Goal: Transaction & Acquisition: Book appointment/travel/reservation

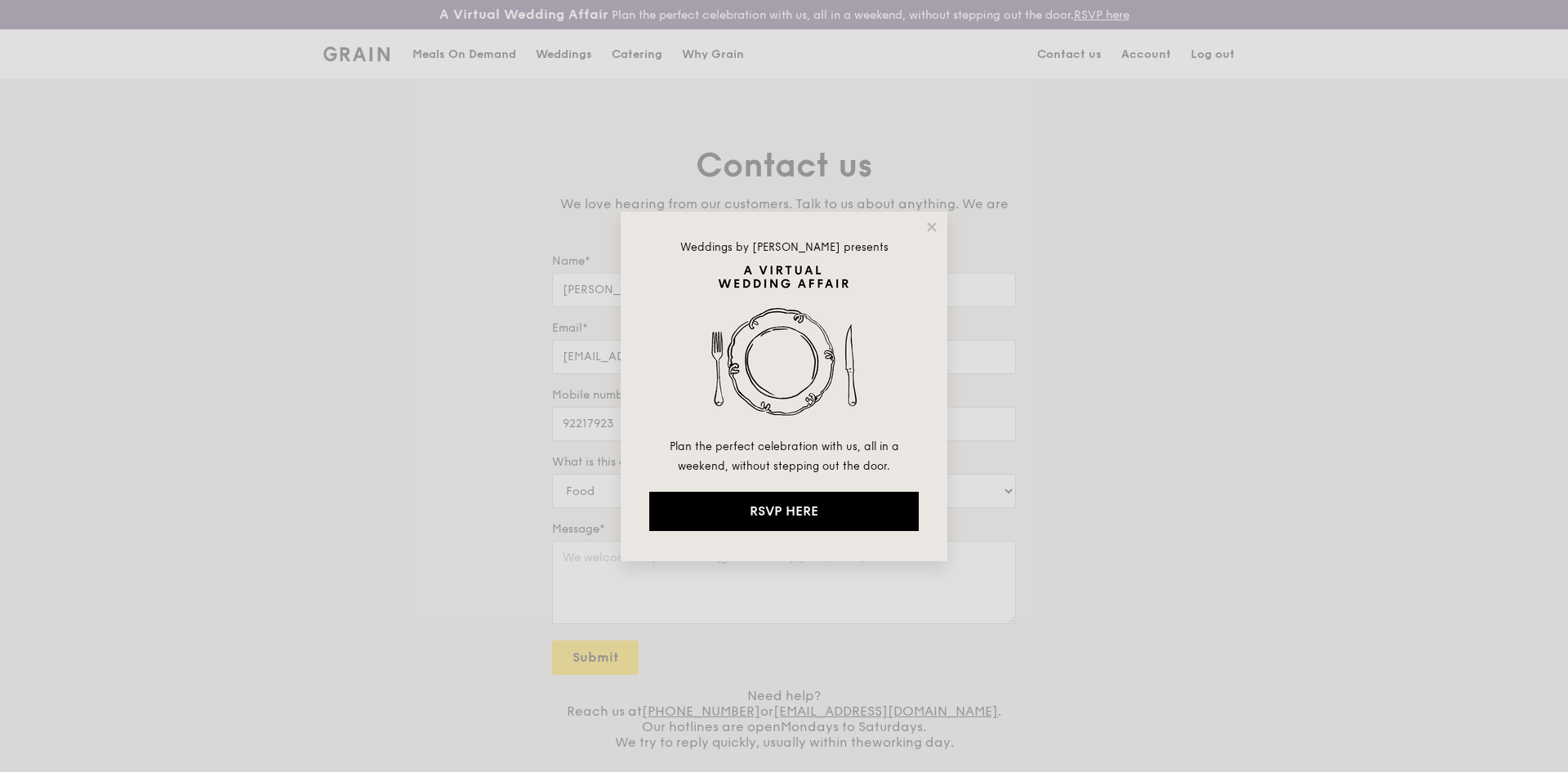
click at [933, 225] on icon at bounding box center [932, 226] width 9 height 9
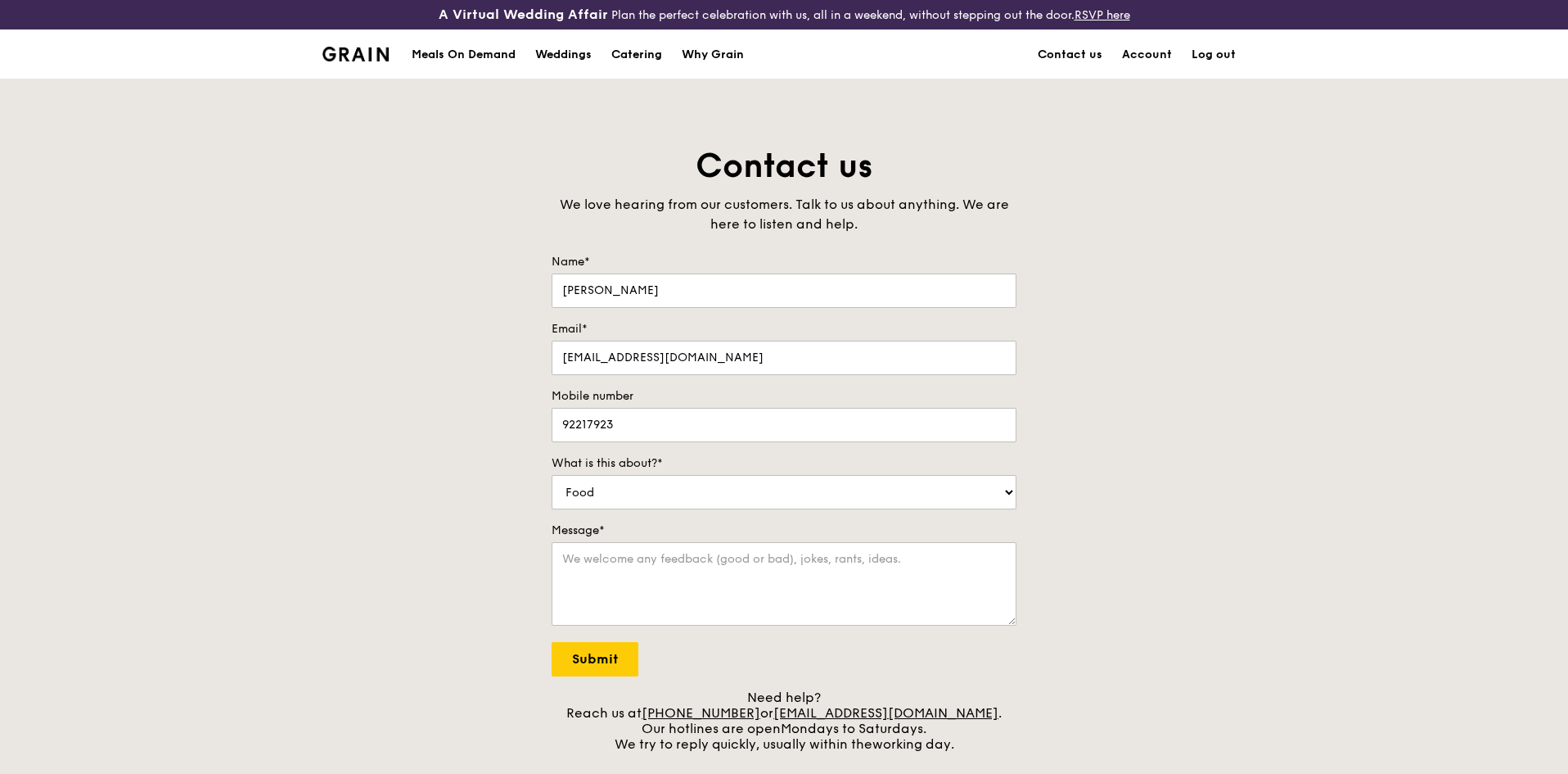
click at [342, 63] on div "Grain logo" at bounding box center [355, 53] width 66 height 49
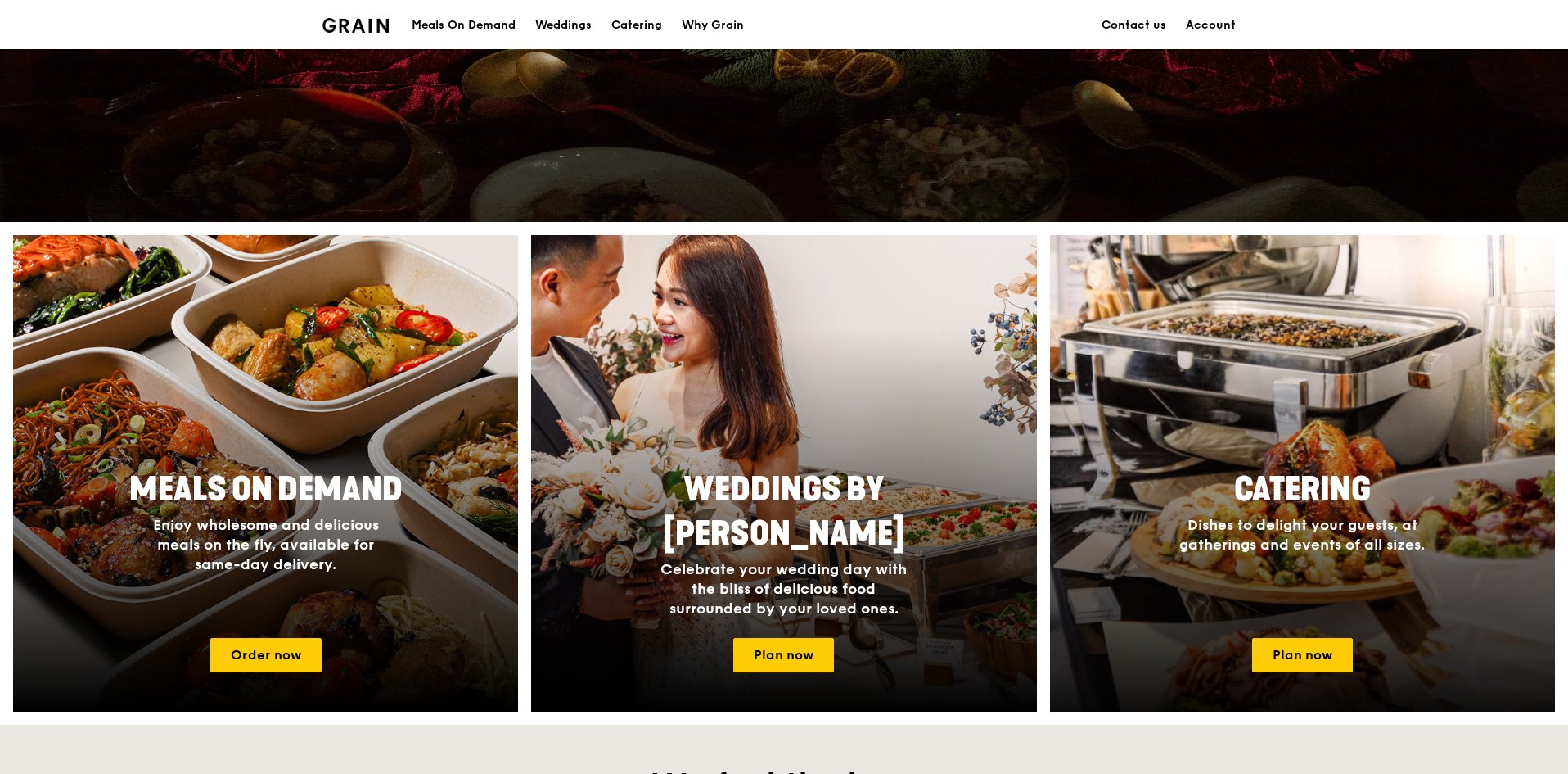
scroll to position [573, 0]
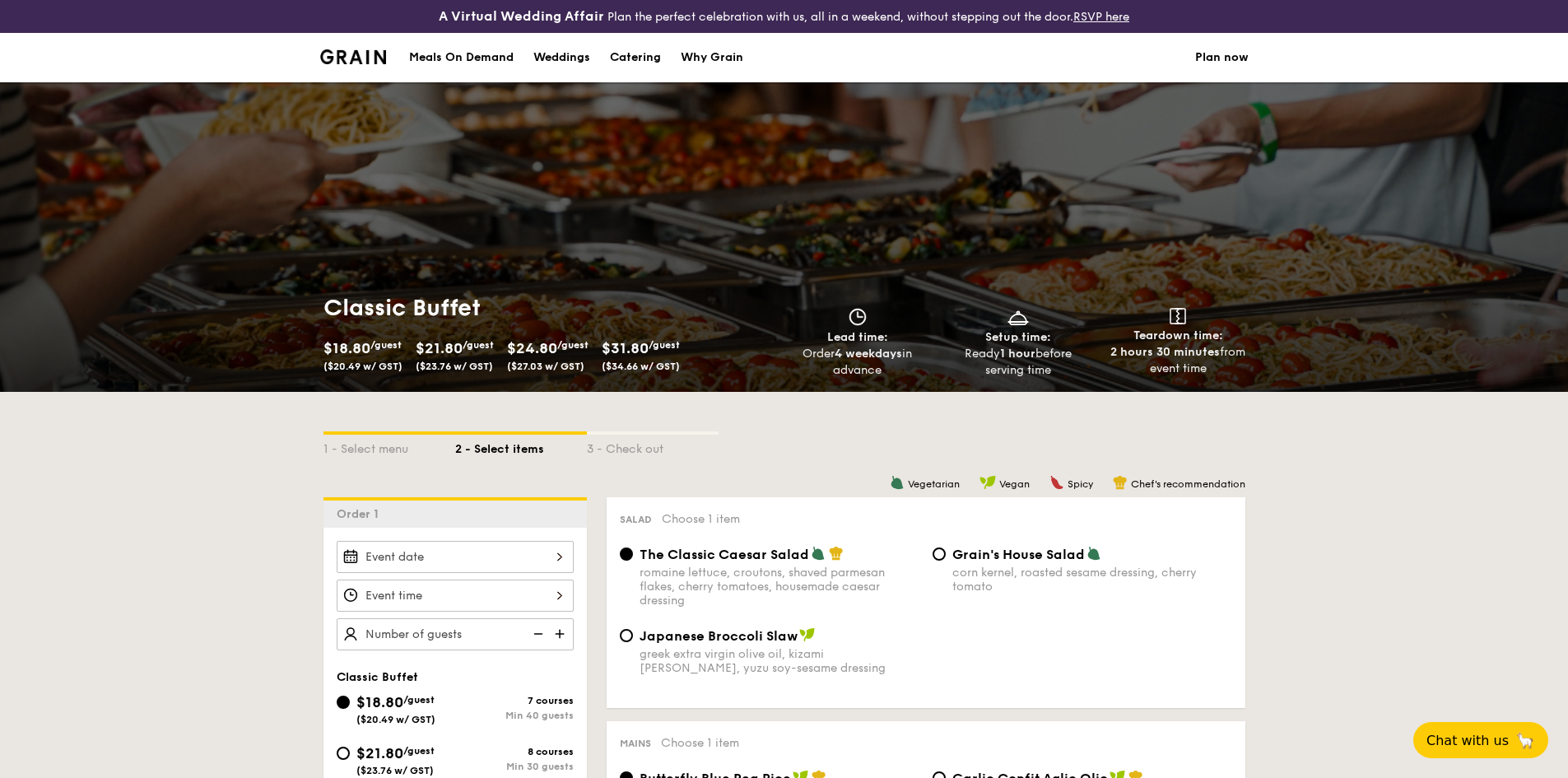
click at [626, 58] on div "Catering" at bounding box center [635, 57] width 51 height 49
select select
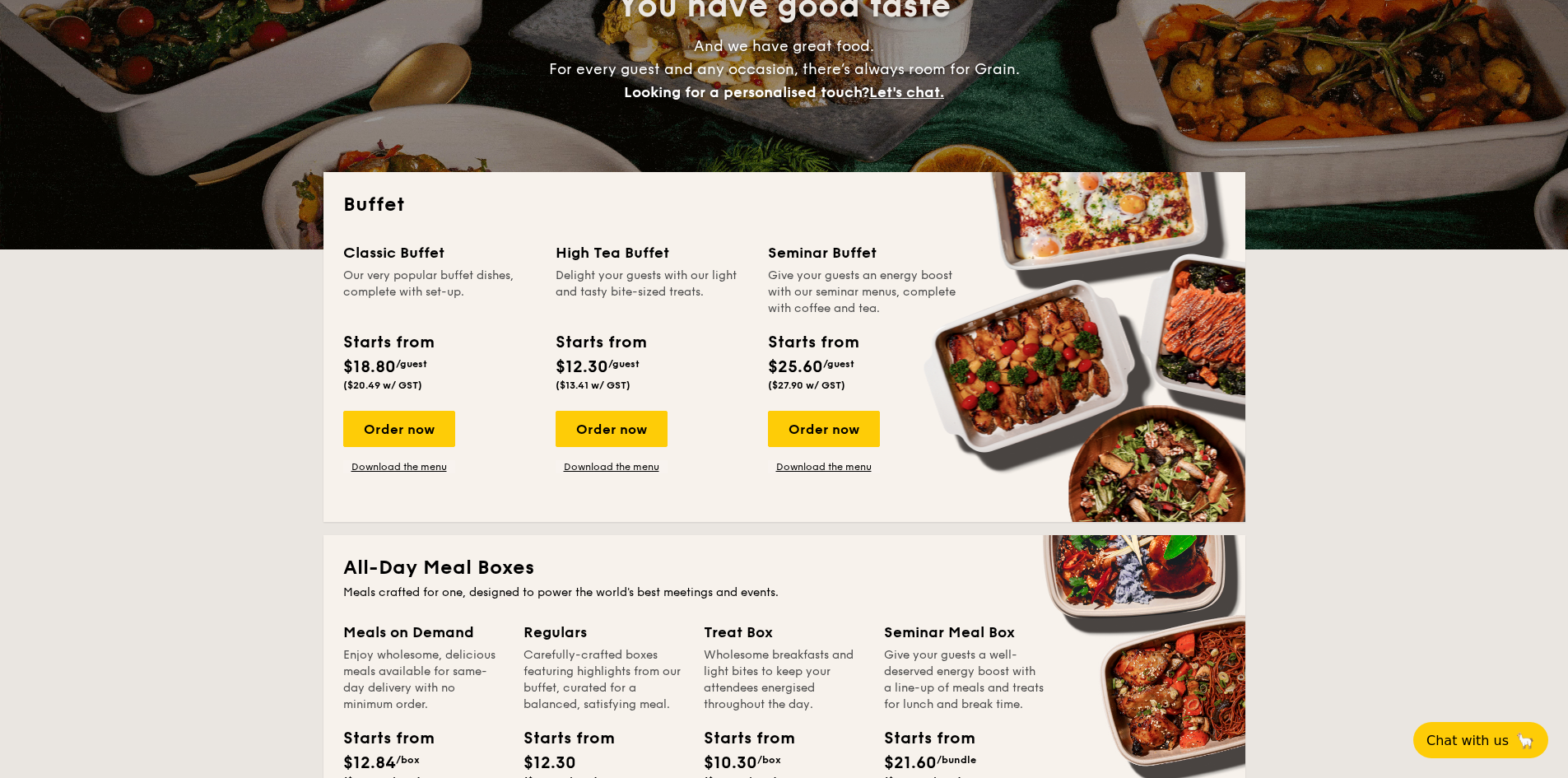
scroll to position [247, 0]
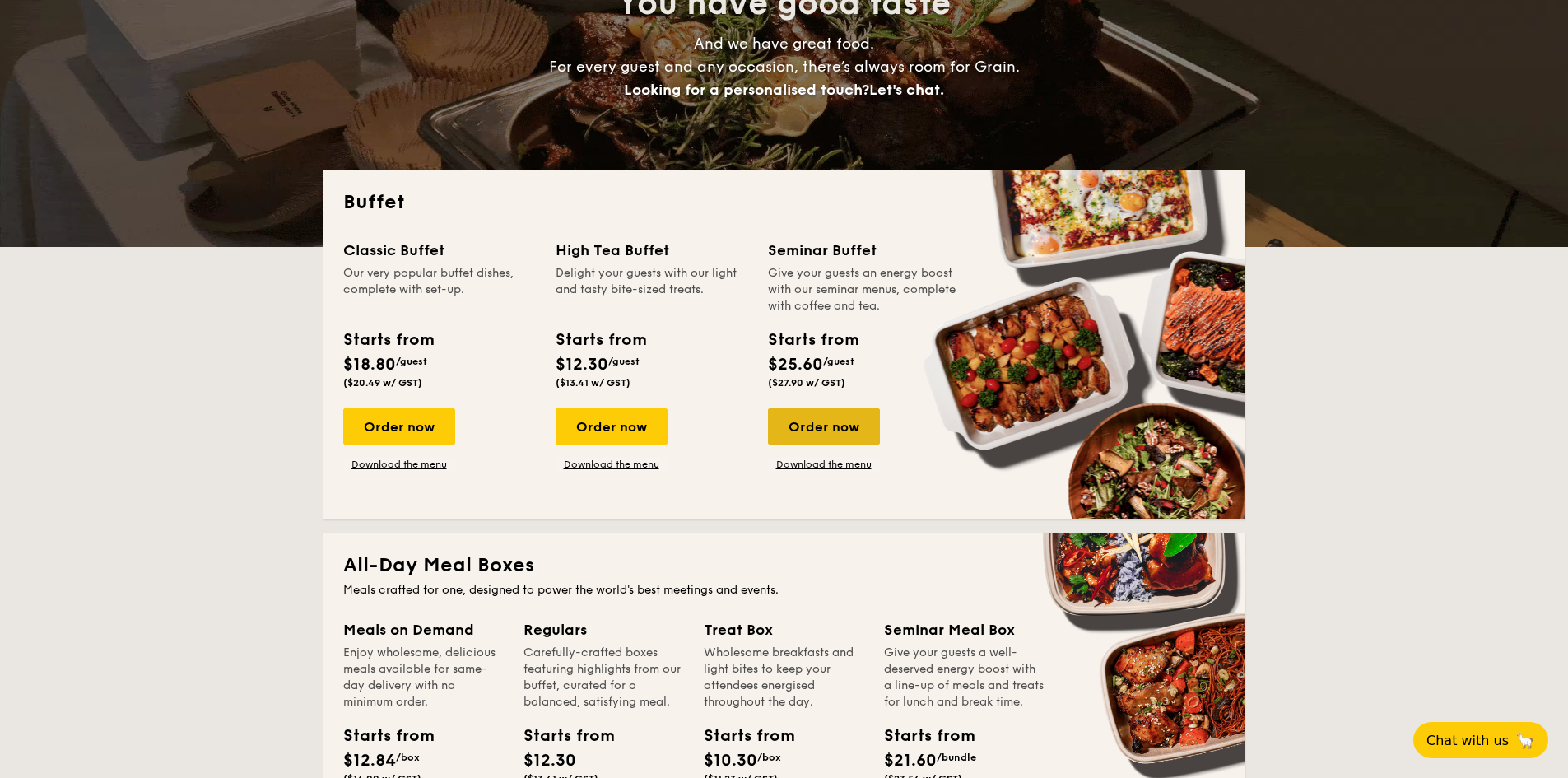
click at [847, 418] on div "Order now" at bounding box center [824, 426] width 112 height 36
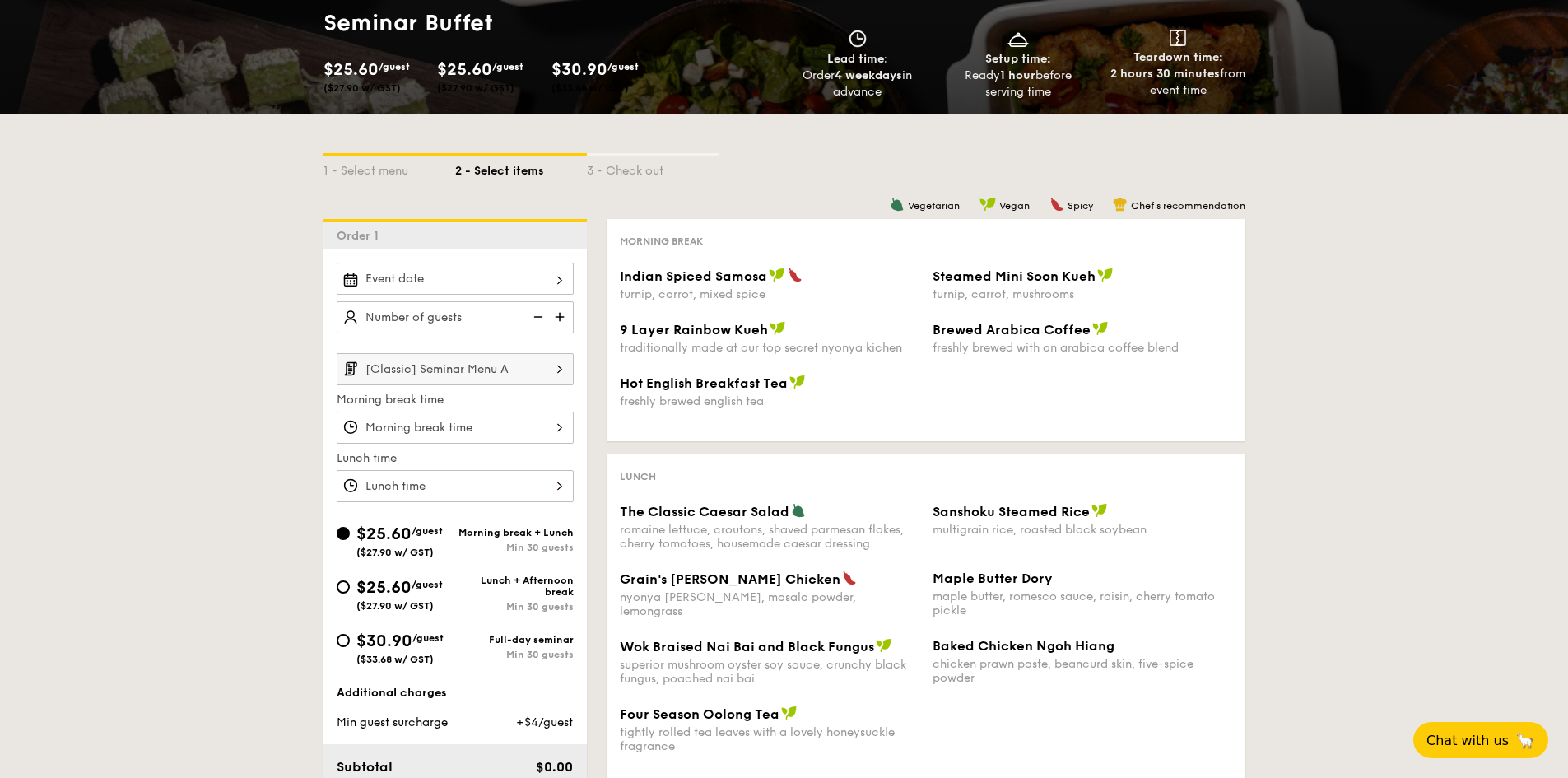
scroll to position [247, 0]
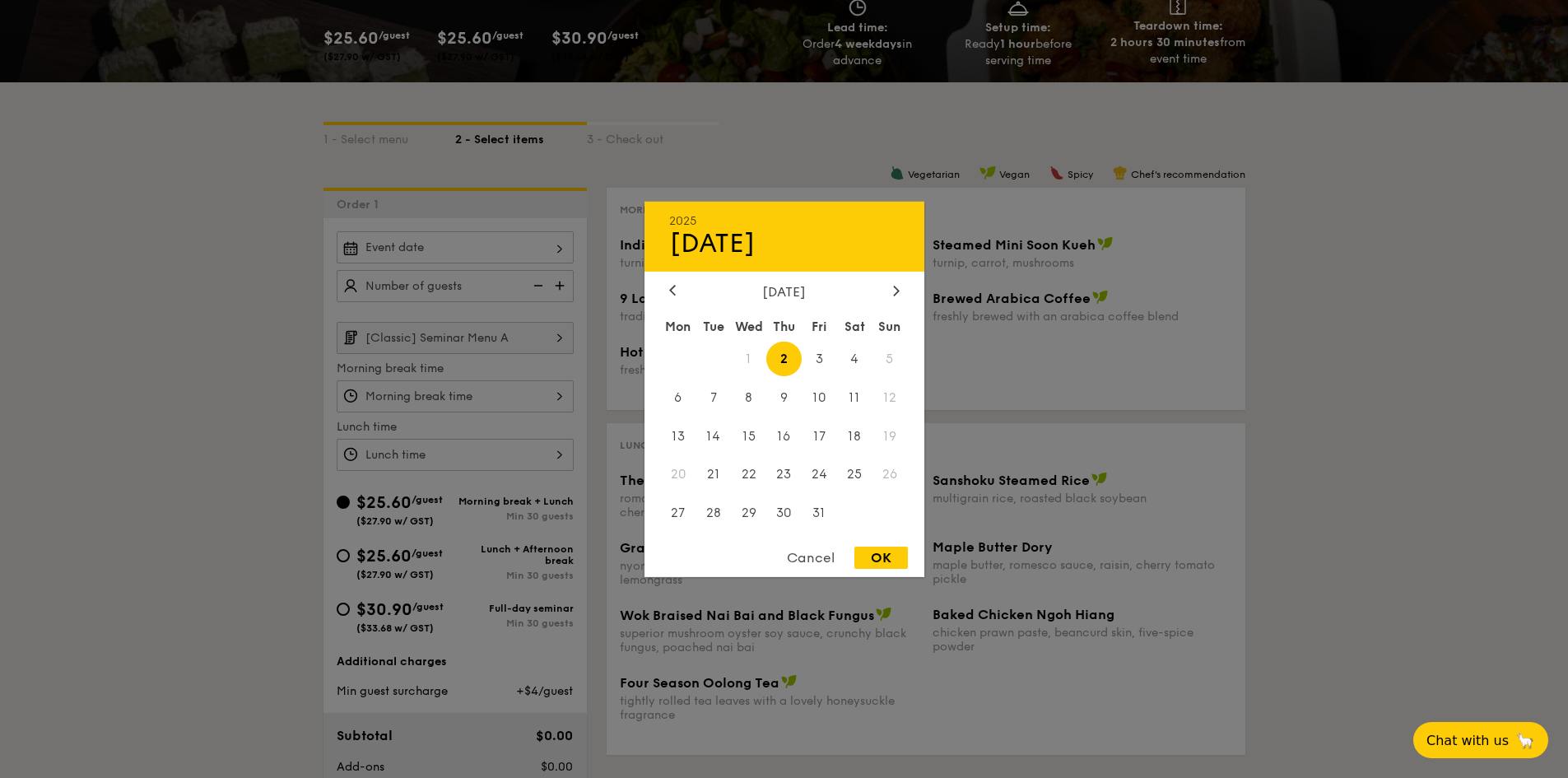
click at [567, 244] on div "2025 Oct [DATE] Tue Wed Thu Fri Sat Sun 1 2 3 4 5 6 7 8 9 10 11 12 13 14 15 16 …" at bounding box center [455, 248] width 237 height 32
click at [847, 360] on span "4" at bounding box center [855, 358] width 35 height 35
click at [806, 358] on span "3" at bounding box center [819, 358] width 35 height 35
click at [869, 553] on div "OK" at bounding box center [880, 558] width 53 height 22
type input "[DATE]"
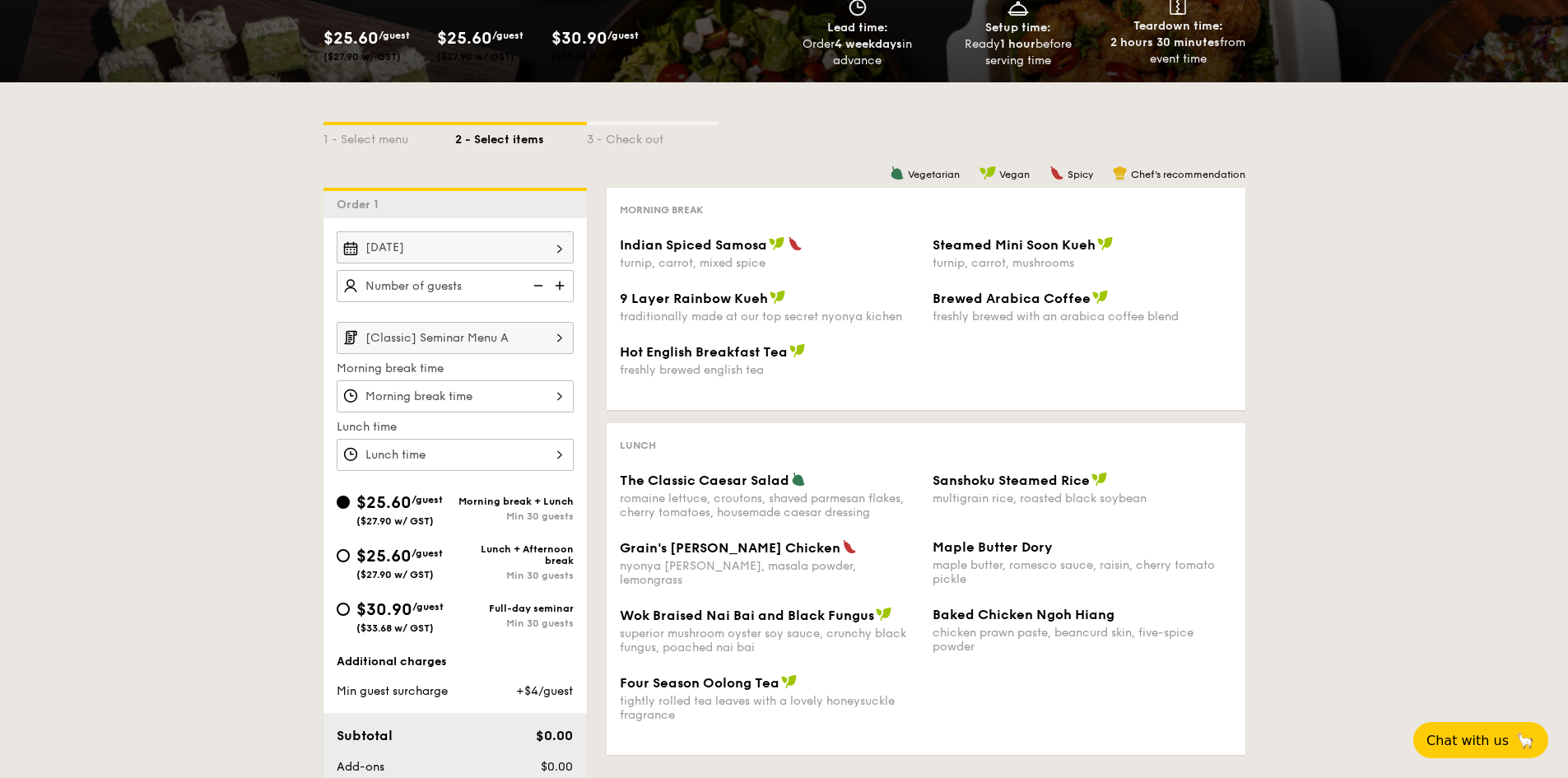
click at [561, 286] on img at bounding box center [561, 286] width 24 height 31
type input "30 guests"
click at [550, 335] on img at bounding box center [559, 337] width 28 height 31
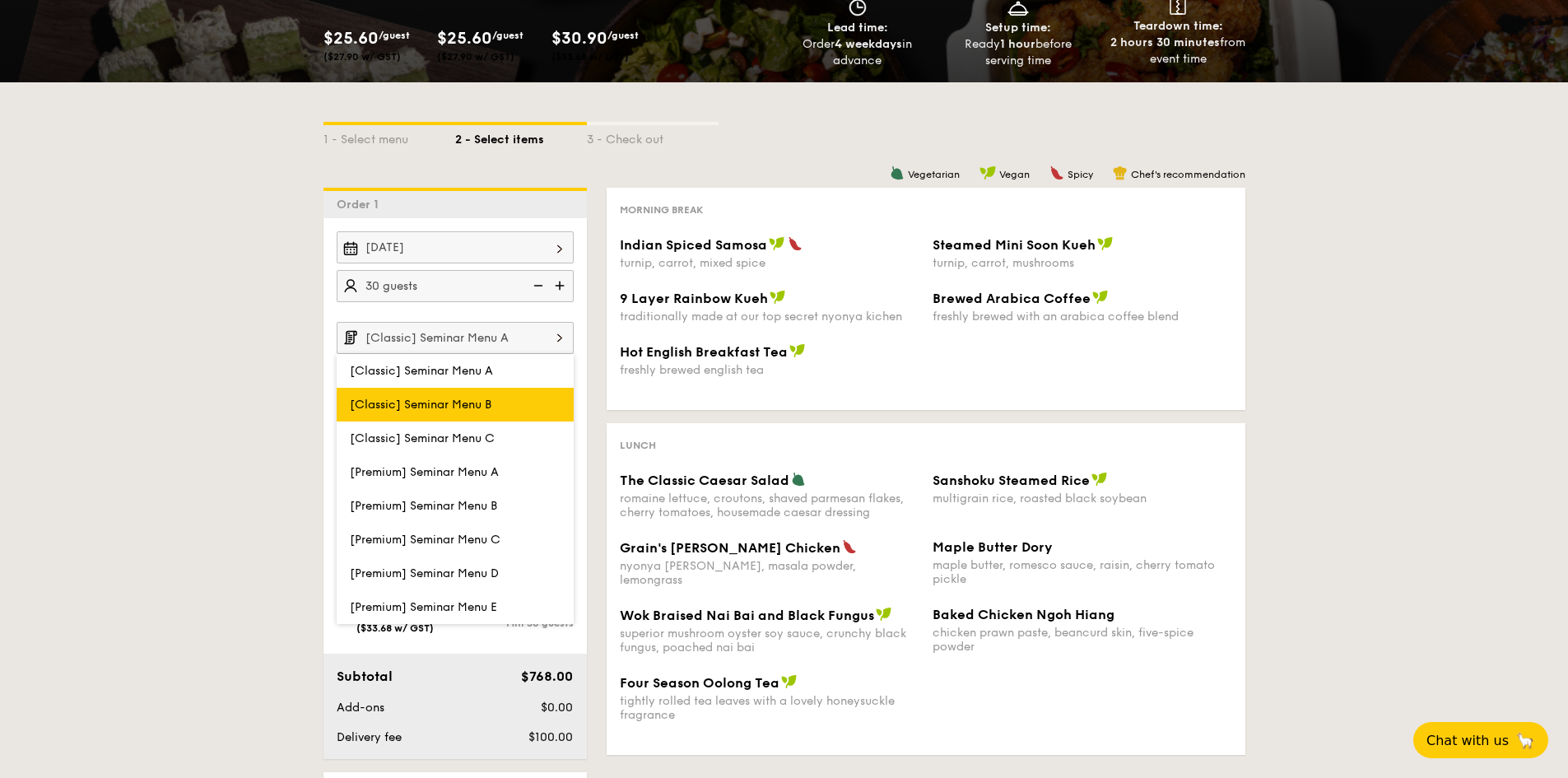
click at [473, 401] on span "[Classic] Seminar Menu B" at bounding box center [421, 404] width 142 height 14
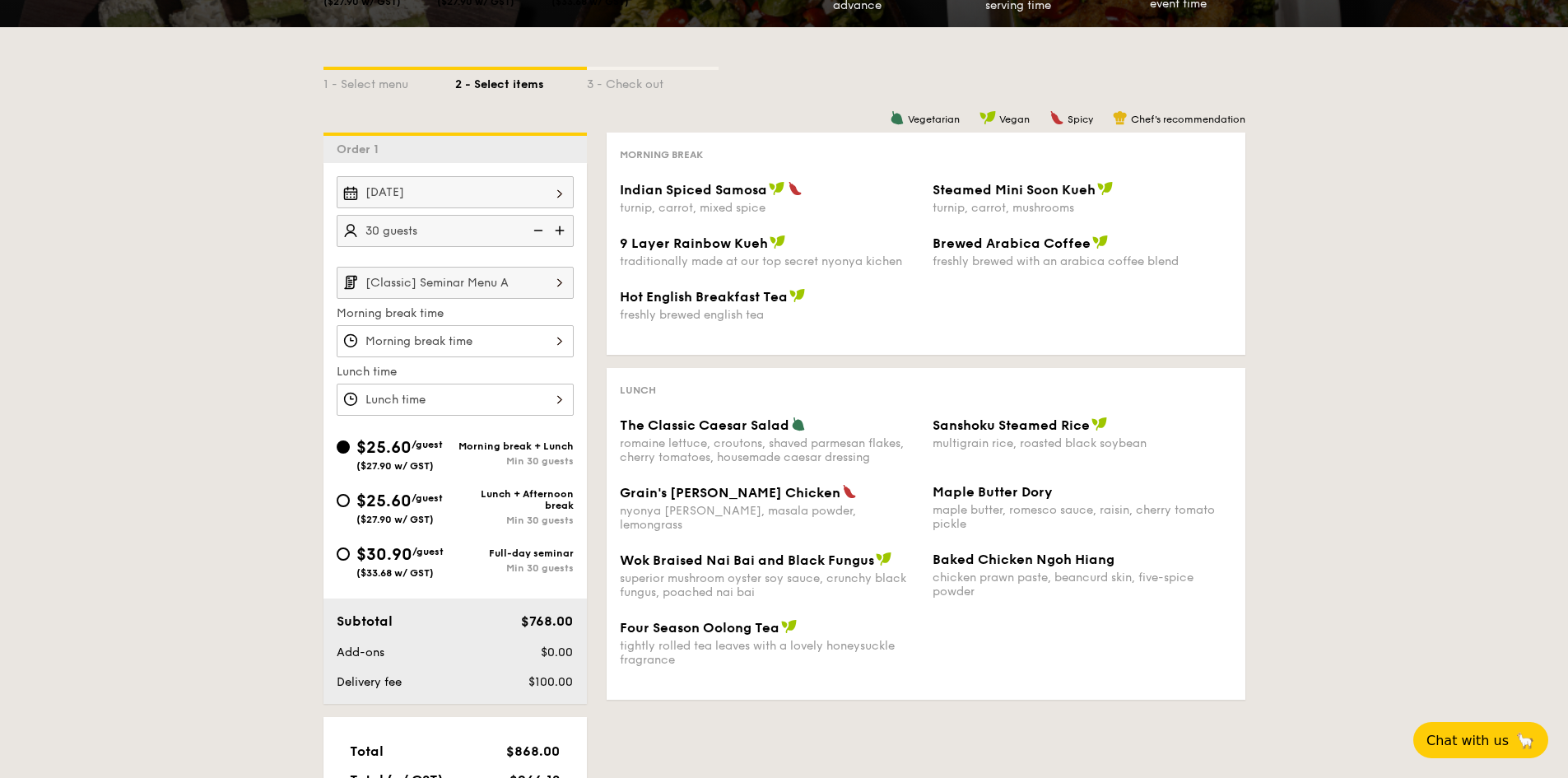
scroll to position [329, 0]
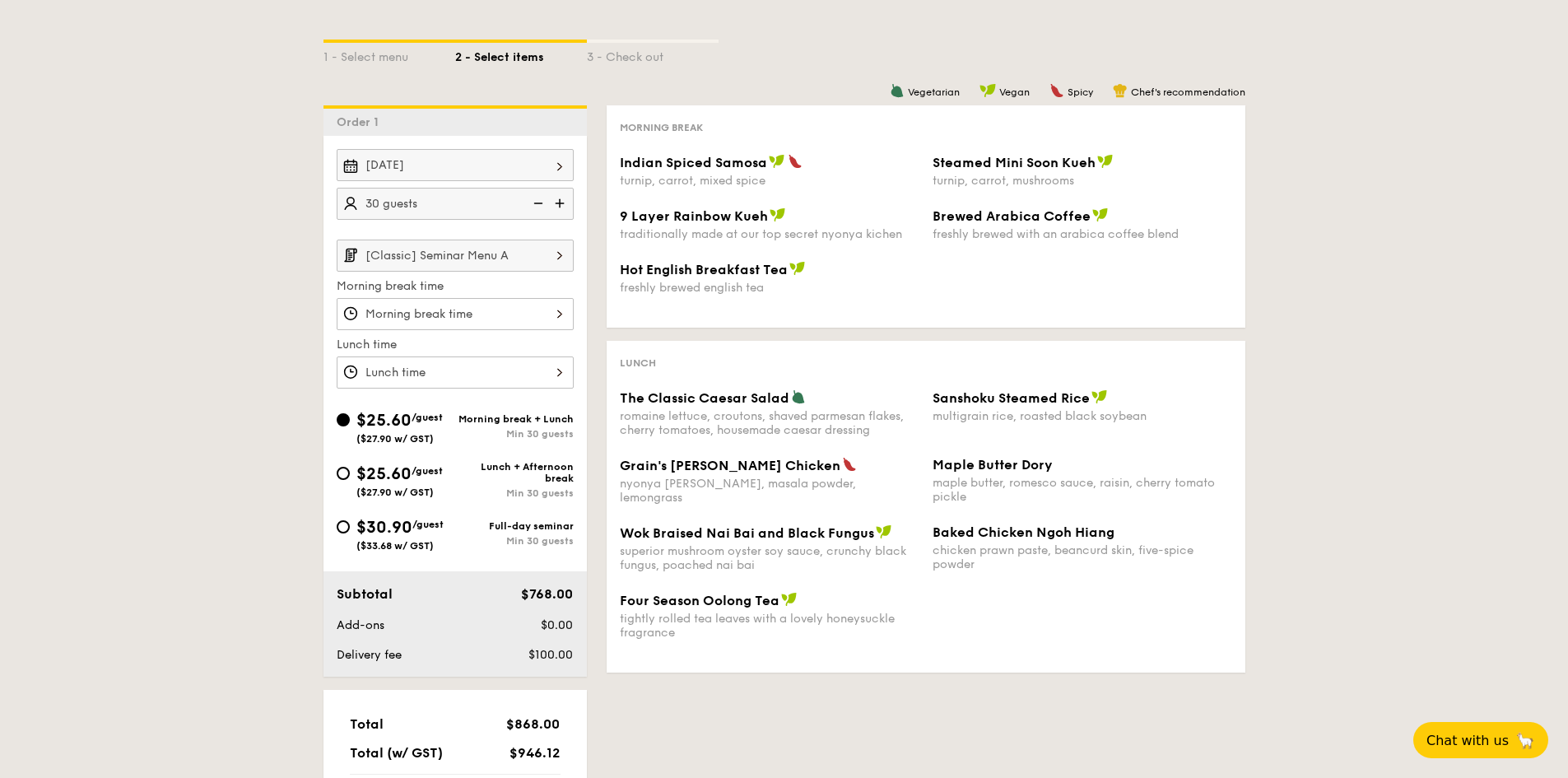
click at [553, 250] on img at bounding box center [559, 254] width 28 height 31
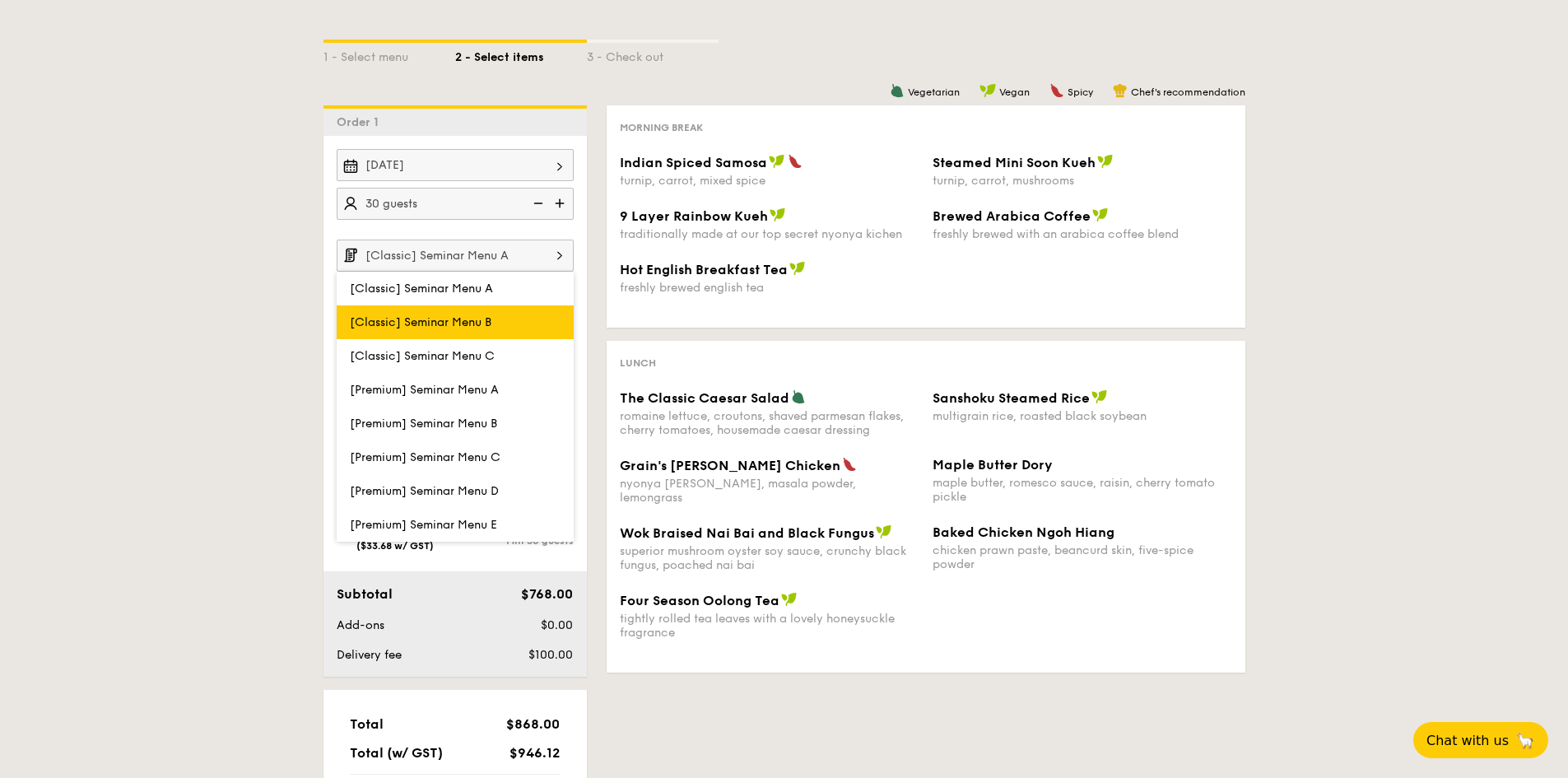
click at [509, 330] on label "[Classic] Seminar Menu B" at bounding box center [455, 322] width 237 height 34
click at [0, 0] on input "[Classic] Seminar Menu B" at bounding box center [0, 0] width 0 height 0
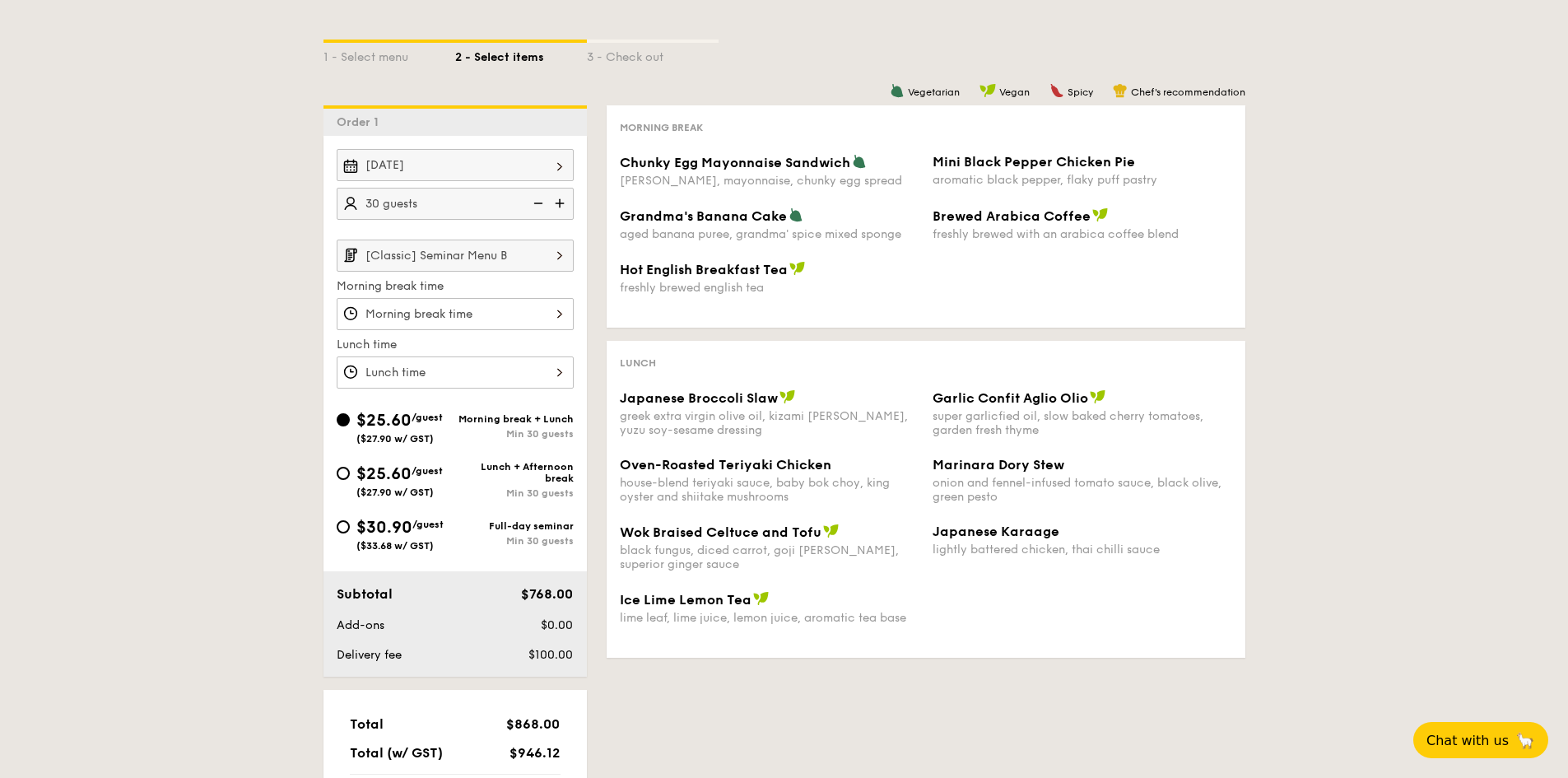
click at [526, 264] on input "[Classic] Seminar Menu B" at bounding box center [455, 255] width 237 height 32
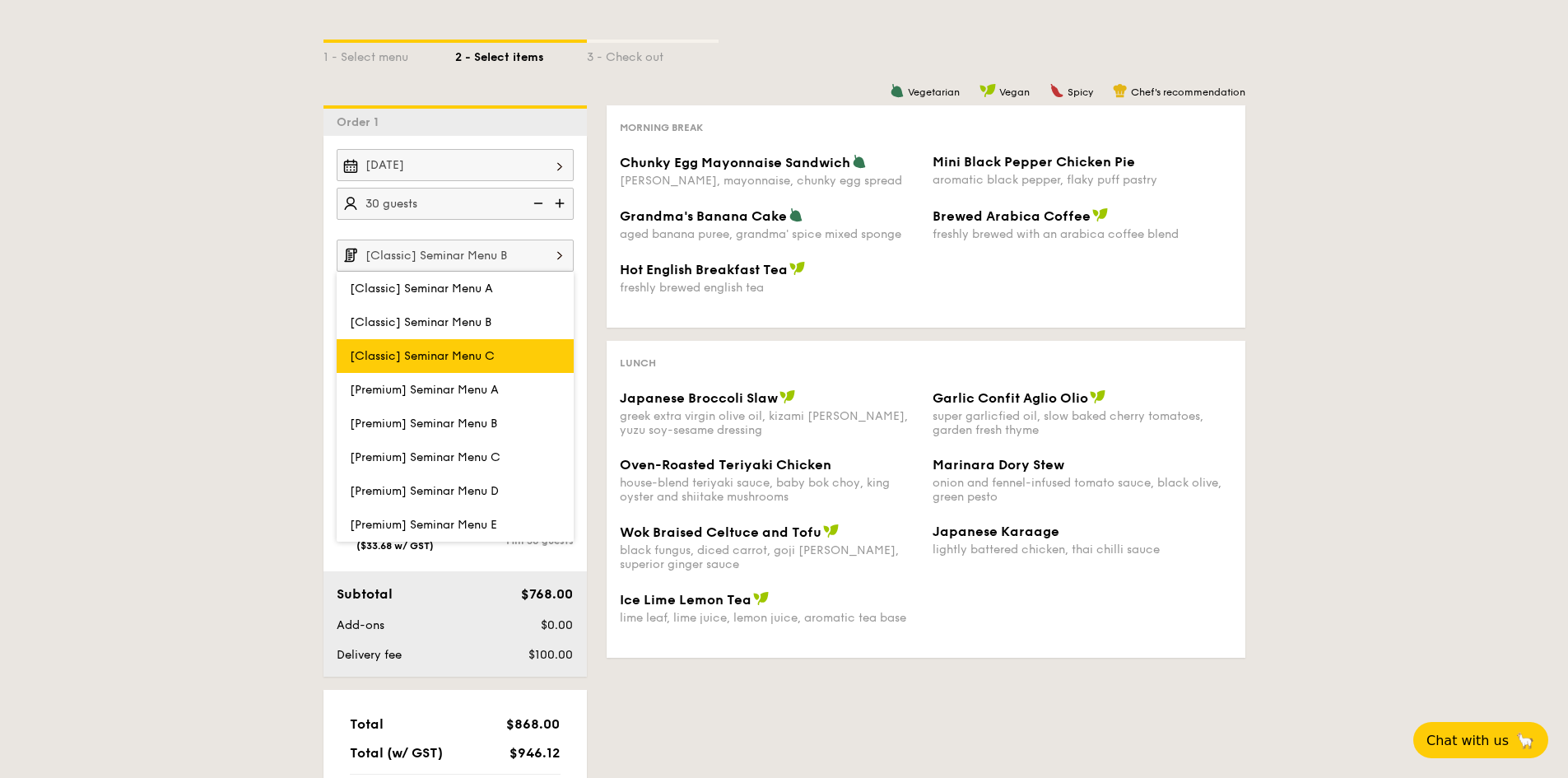
click at [406, 352] on span "[Classic] Seminar Menu C" at bounding box center [422, 356] width 144 height 14
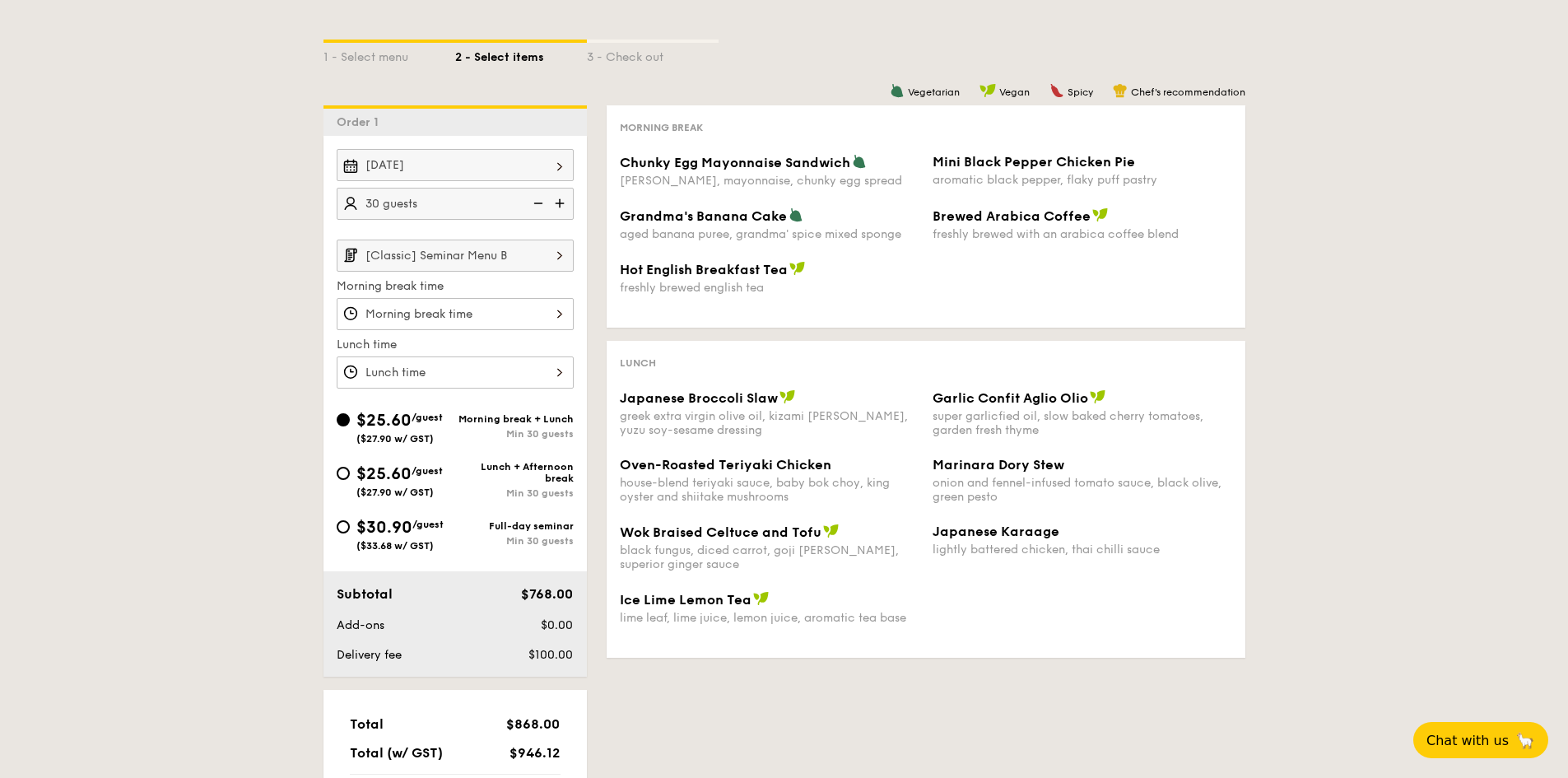
click at [509, 269] on input "[Classic] Seminar Menu B" at bounding box center [455, 255] width 237 height 32
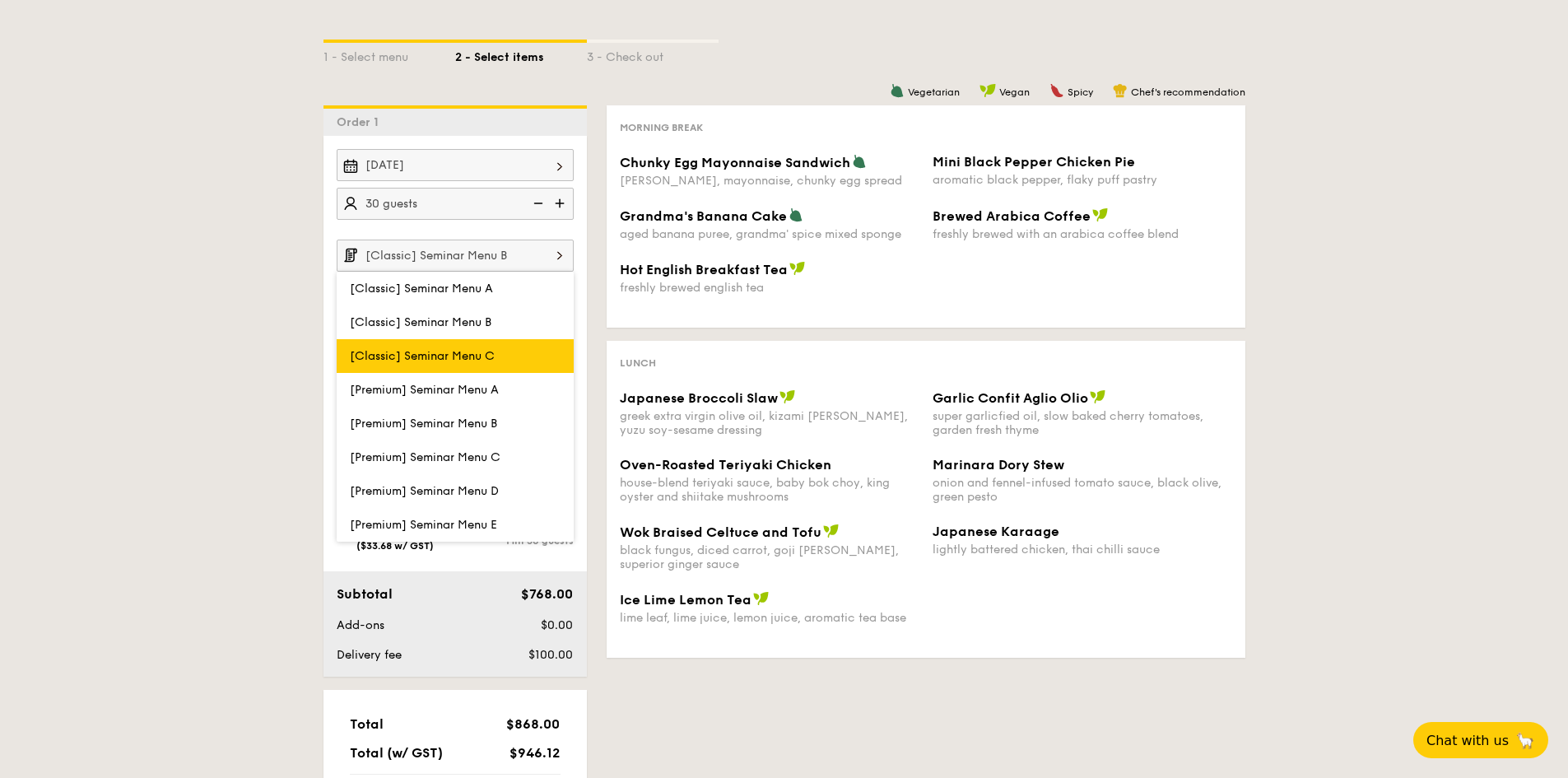
click at [474, 356] on span "[Classic] Seminar Menu C" at bounding box center [422, 356] width 144 height 14
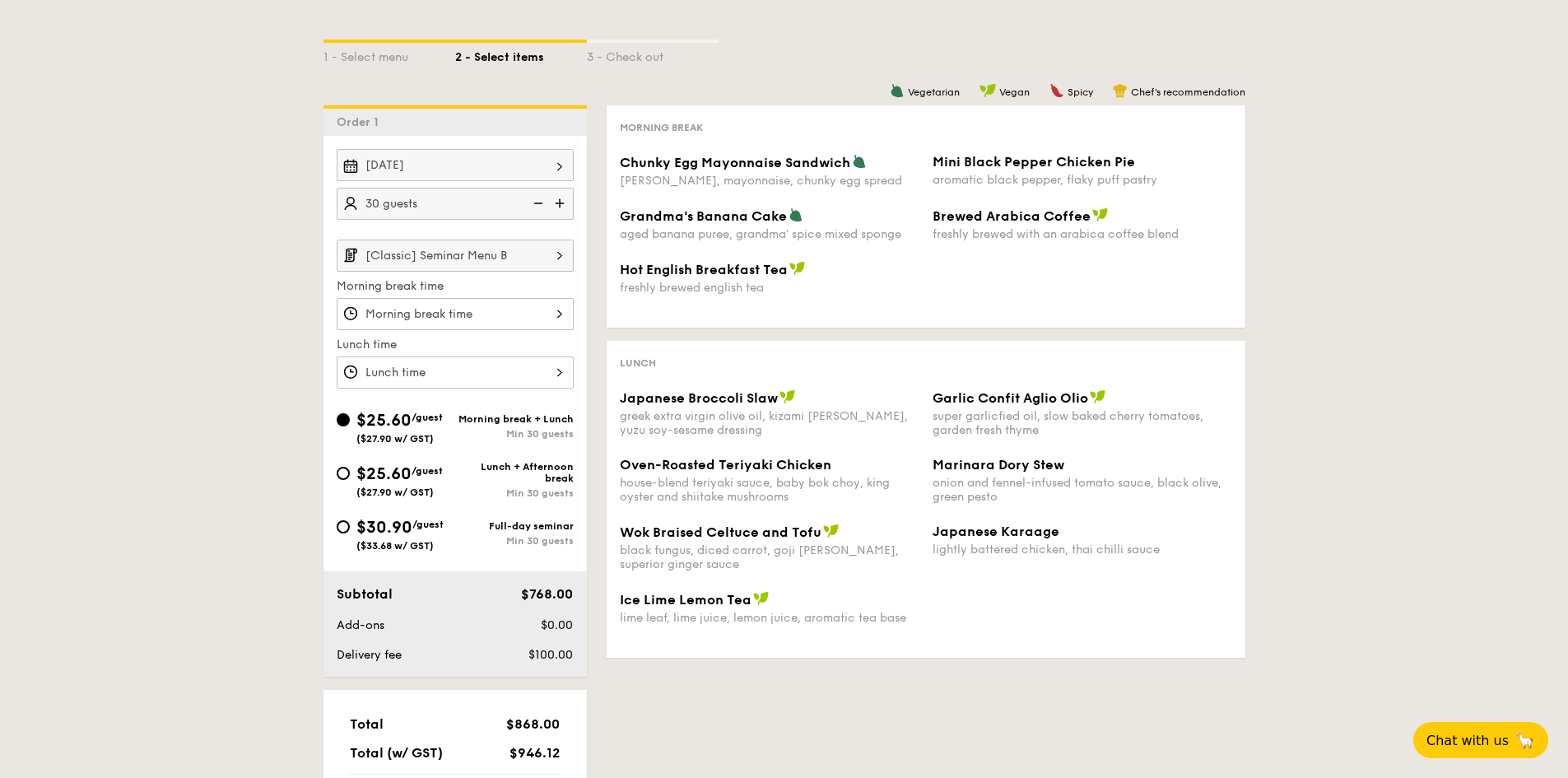
click at [573, 263] on img at bounding box center [559, 254] width 28 height 31
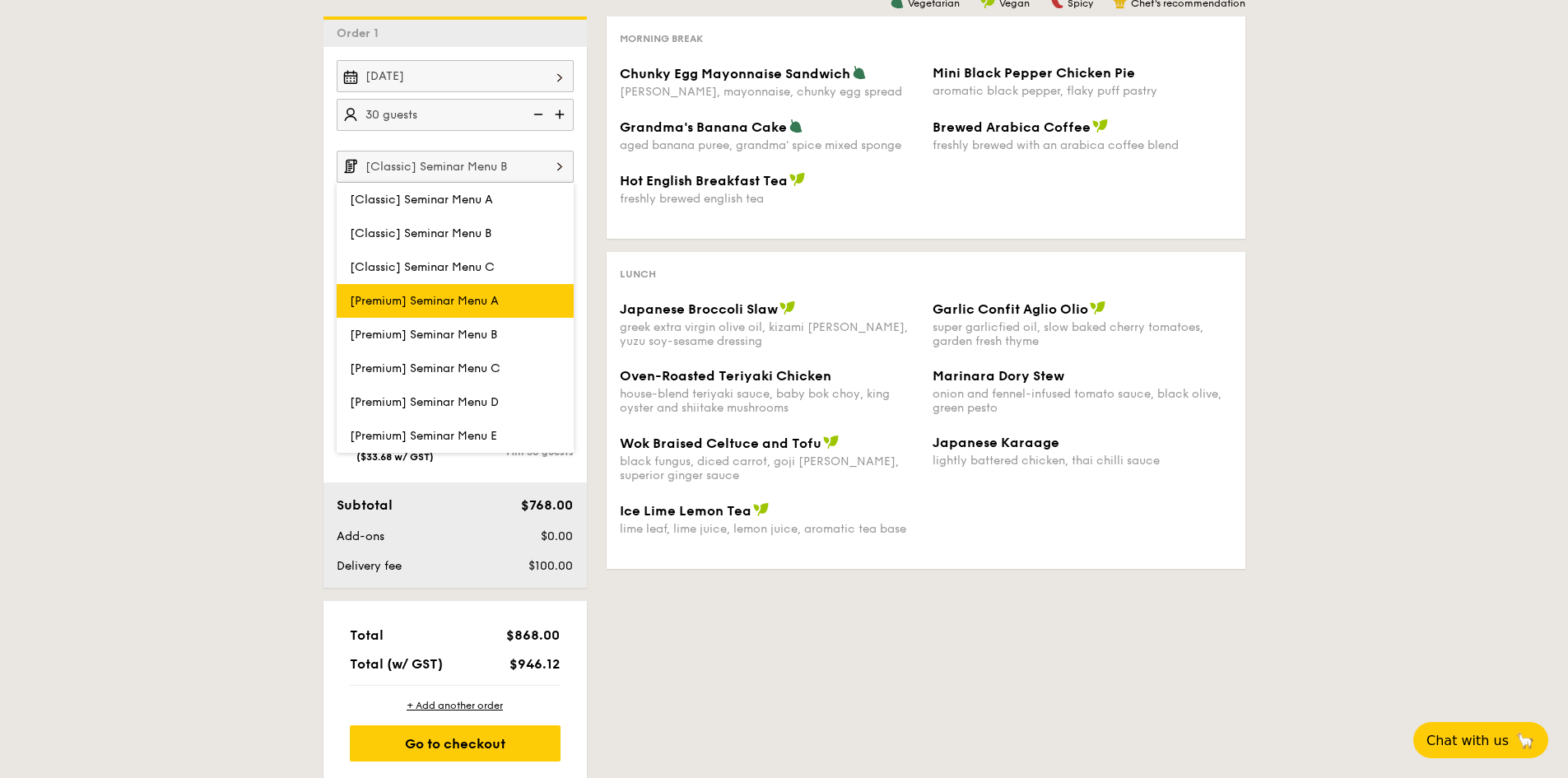
scroll to position [411, 0]
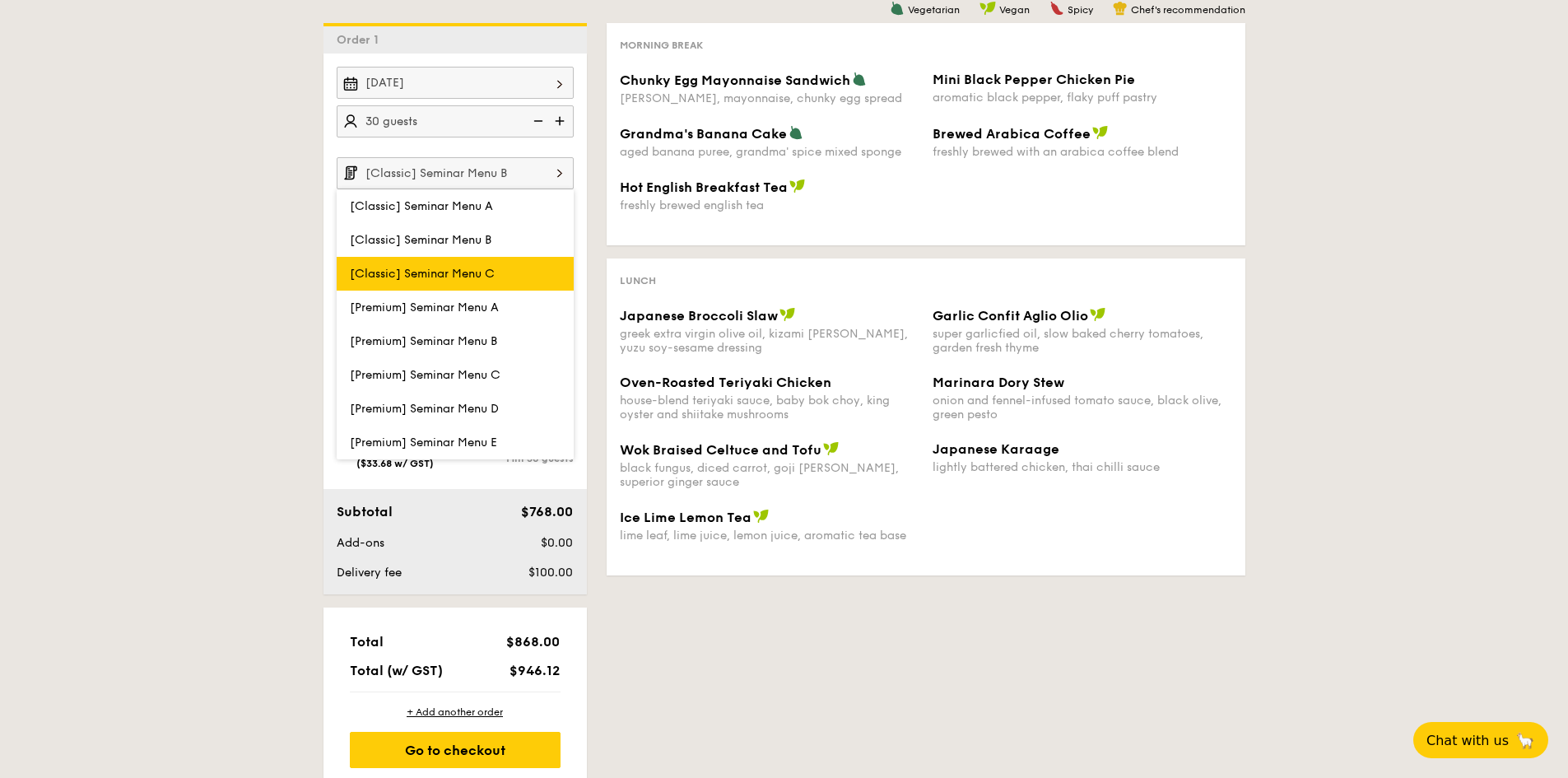
click at [498, 270] on label "[Classic] Seminar Menu C" at bounding box center [455, 274] width 237 height 34
click at [0, 0] on input "[Classic] Seminar Menu C" at bounding box center [0, 0] width 0 height 0
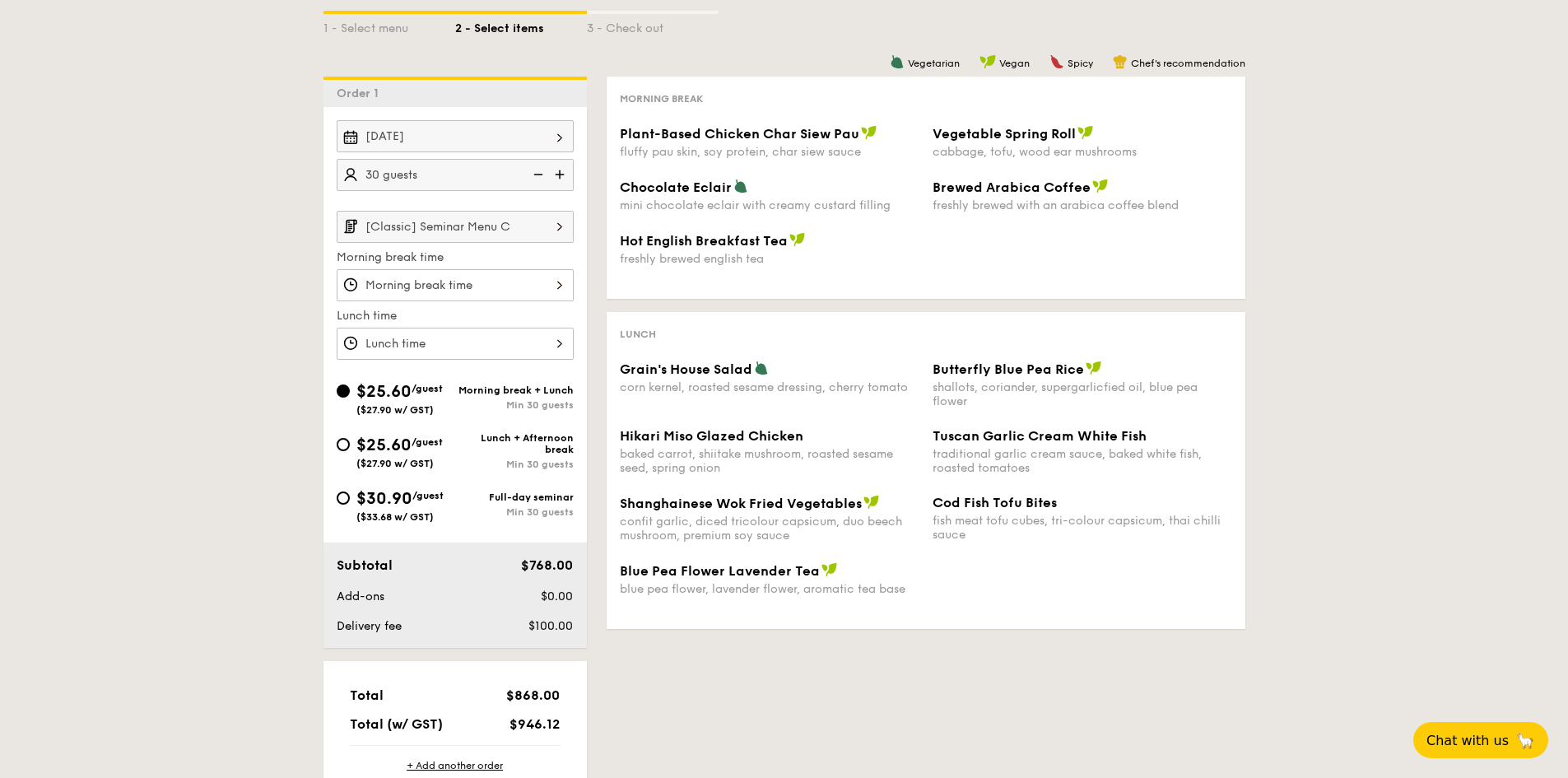
scroll to position [329, 0]
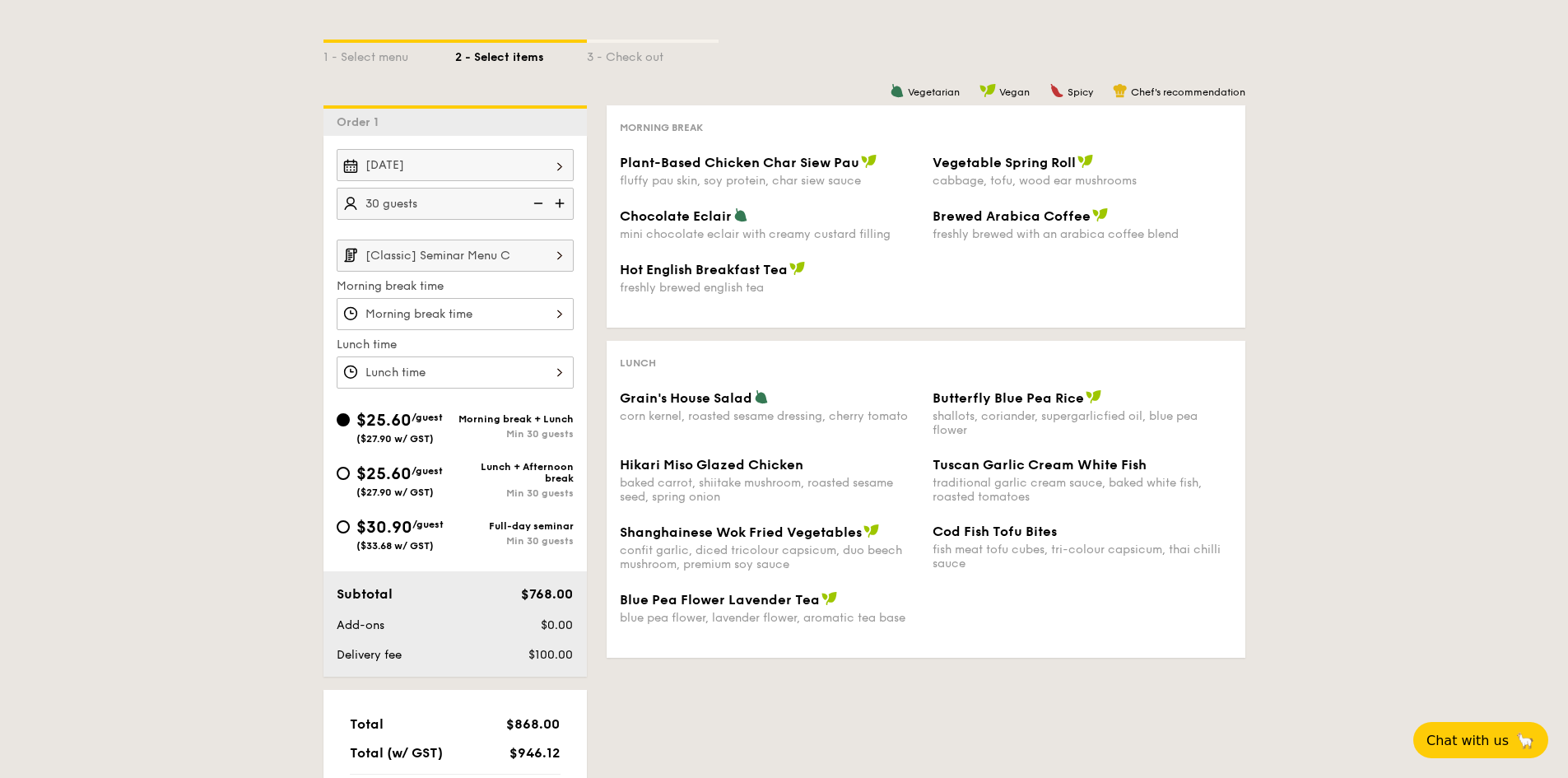
click at [547, 255] on img at bounding box center [559, 254] width 28 height 31
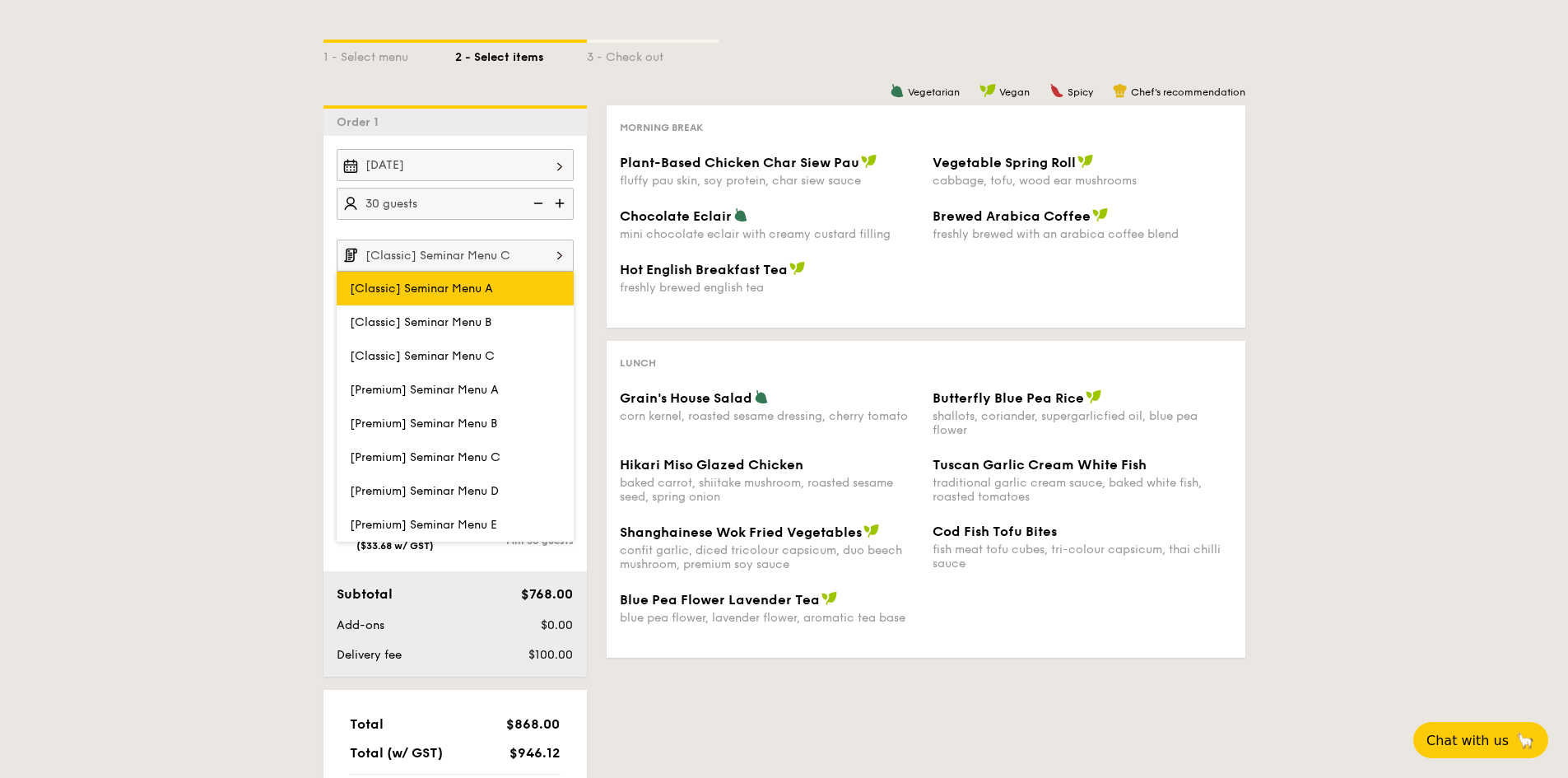
click at [452, 291] on span "[Classic] Seminar Menu A" at bounding box center [421, 288] width 143 height 14
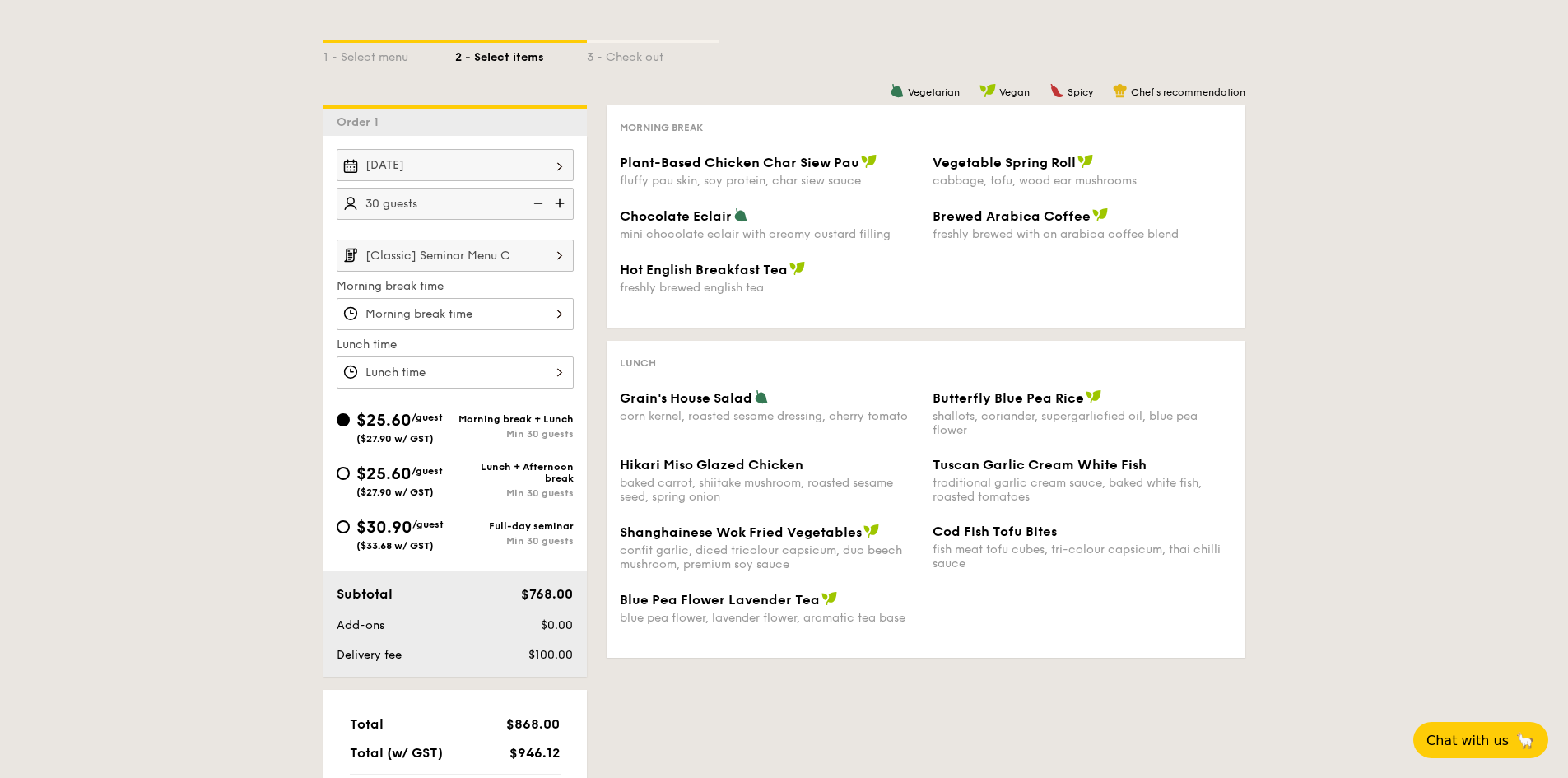
click at [561, 253] on img at bounding box center [559, 254] width 28 height 31
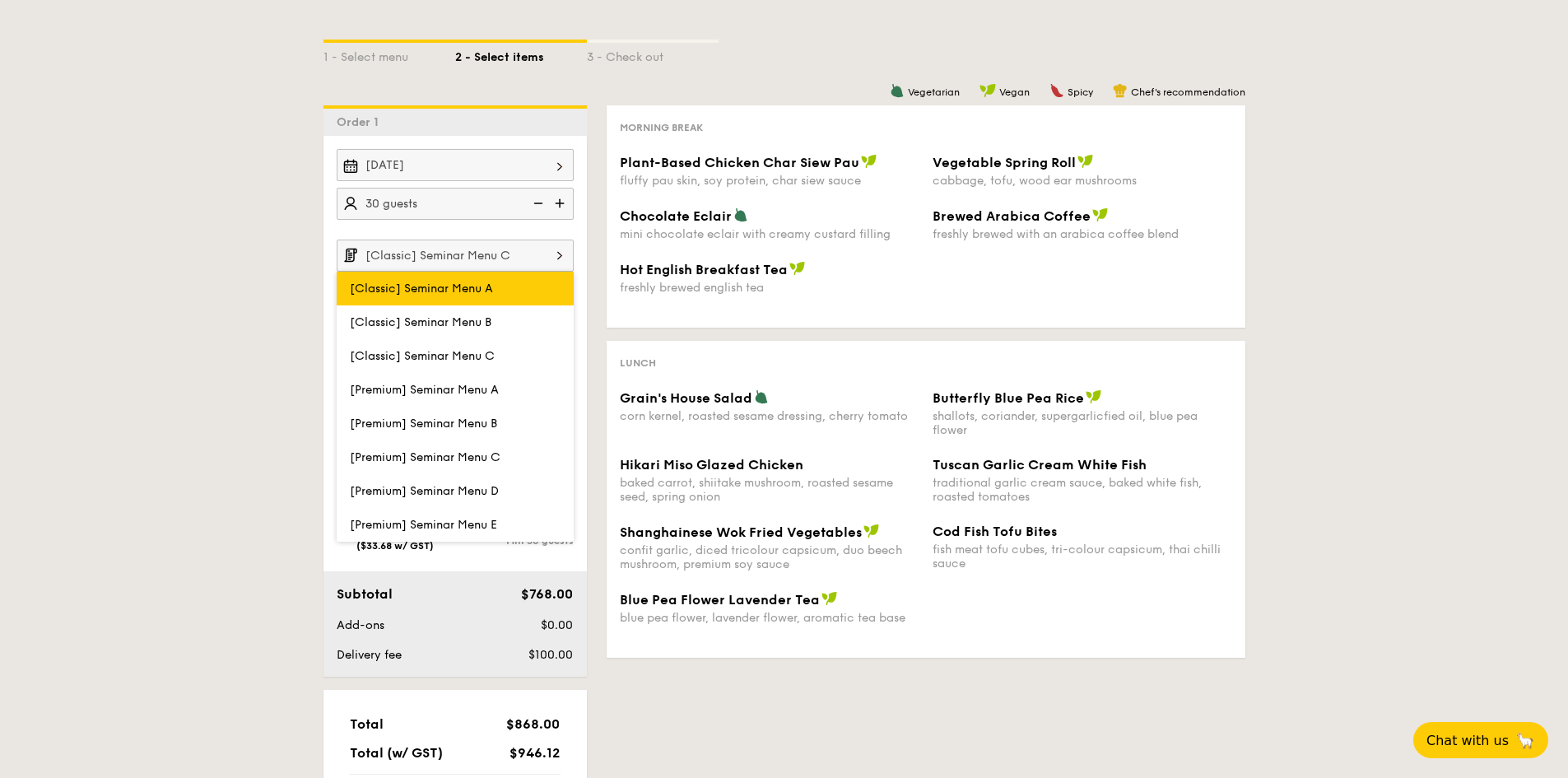
click at [471, 292] on span "[Classic] Seminar Menu A" at bounding box center [421, 288] width 143 height 14
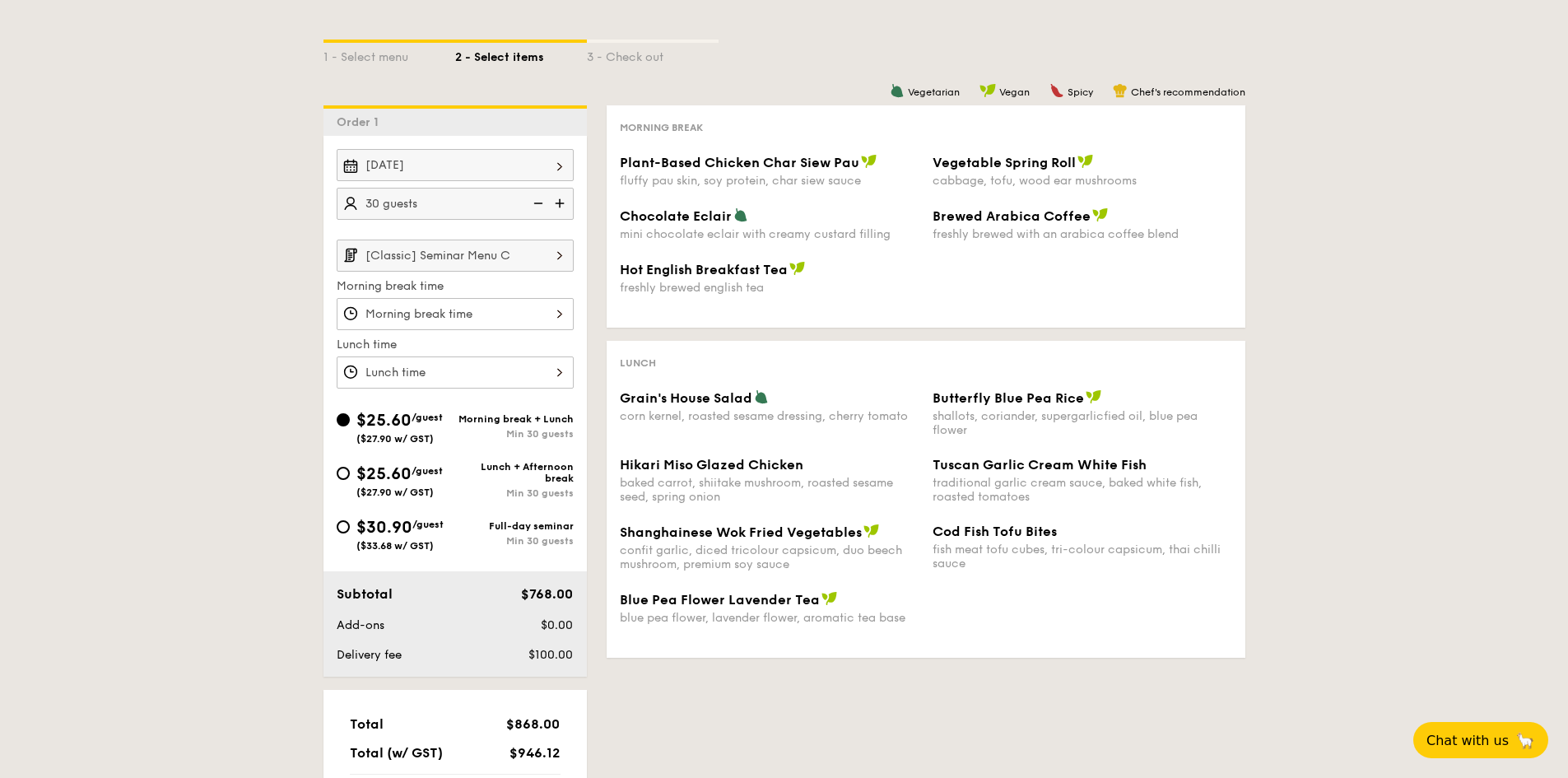
click at [482, 255] on input "[Classic] Seminar Menu C" at bounding box center [455, 255] width 237 height 32
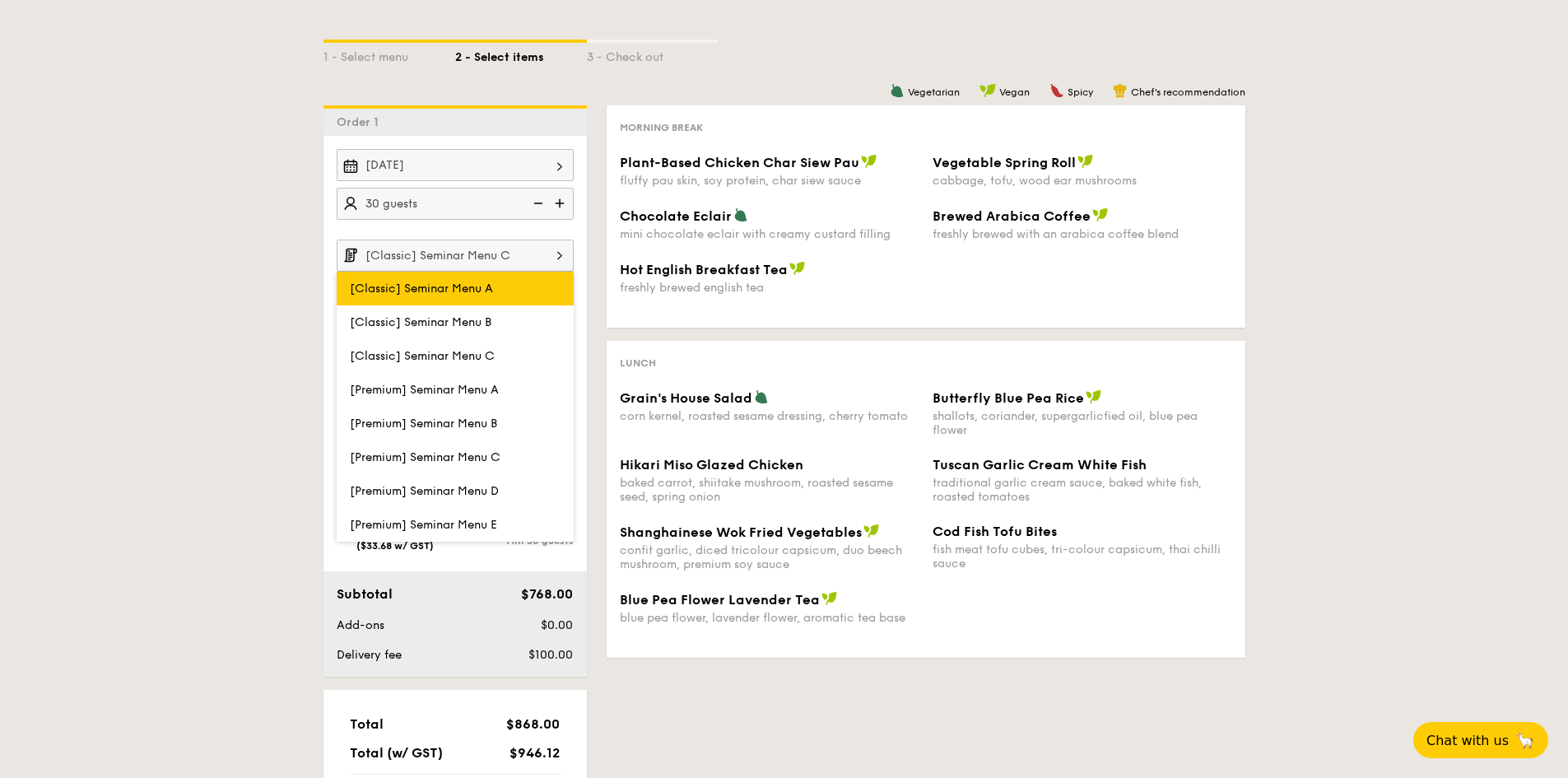
click at [366, 293] on span "[Classic] Seminar Menu A" at bounding box center [421, 288] width 143 height 14
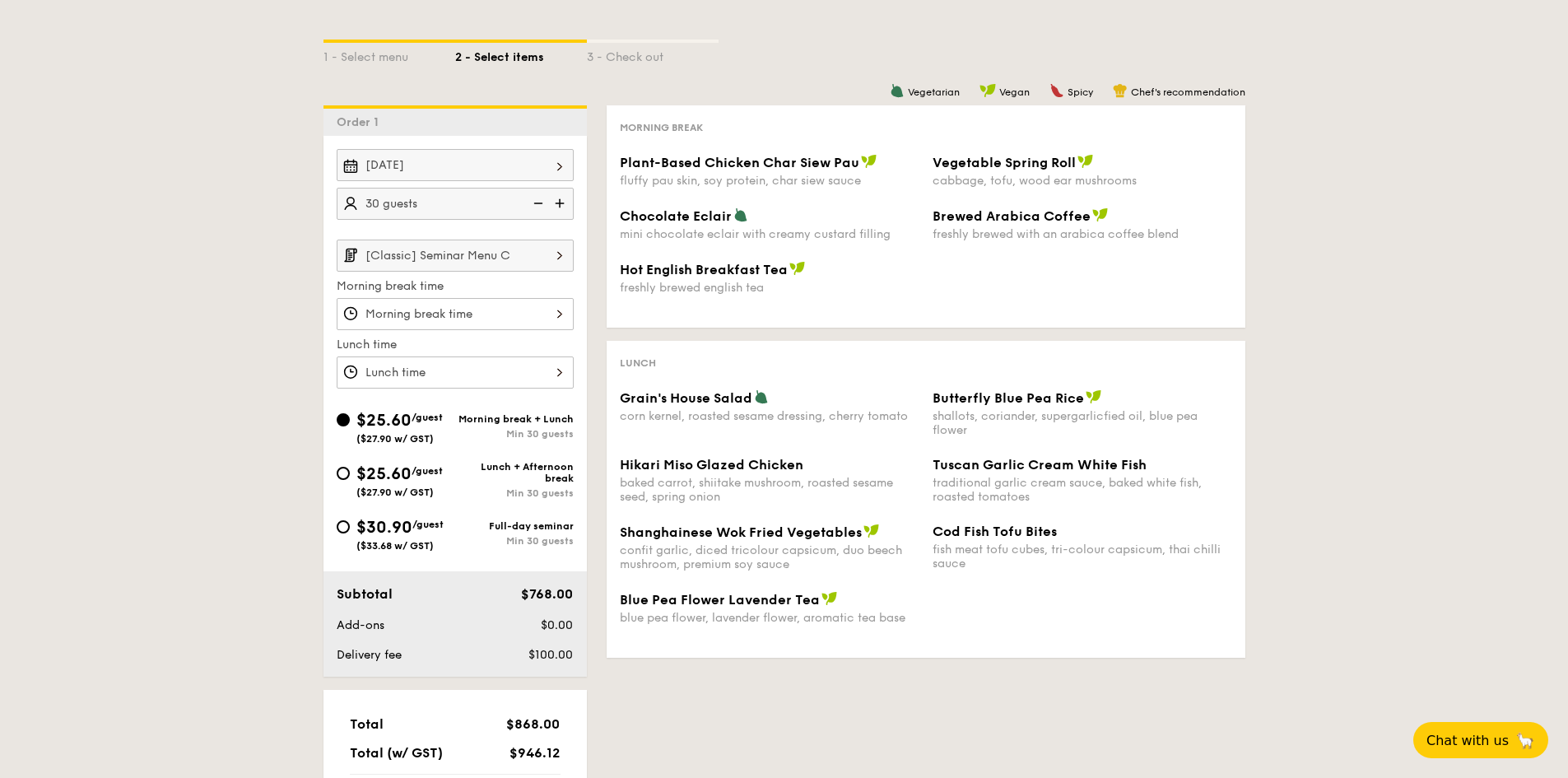
click at [483, 252] on input "[Classic] Seminar Menu C" at bounding box center [455, 255] width 237 height 32
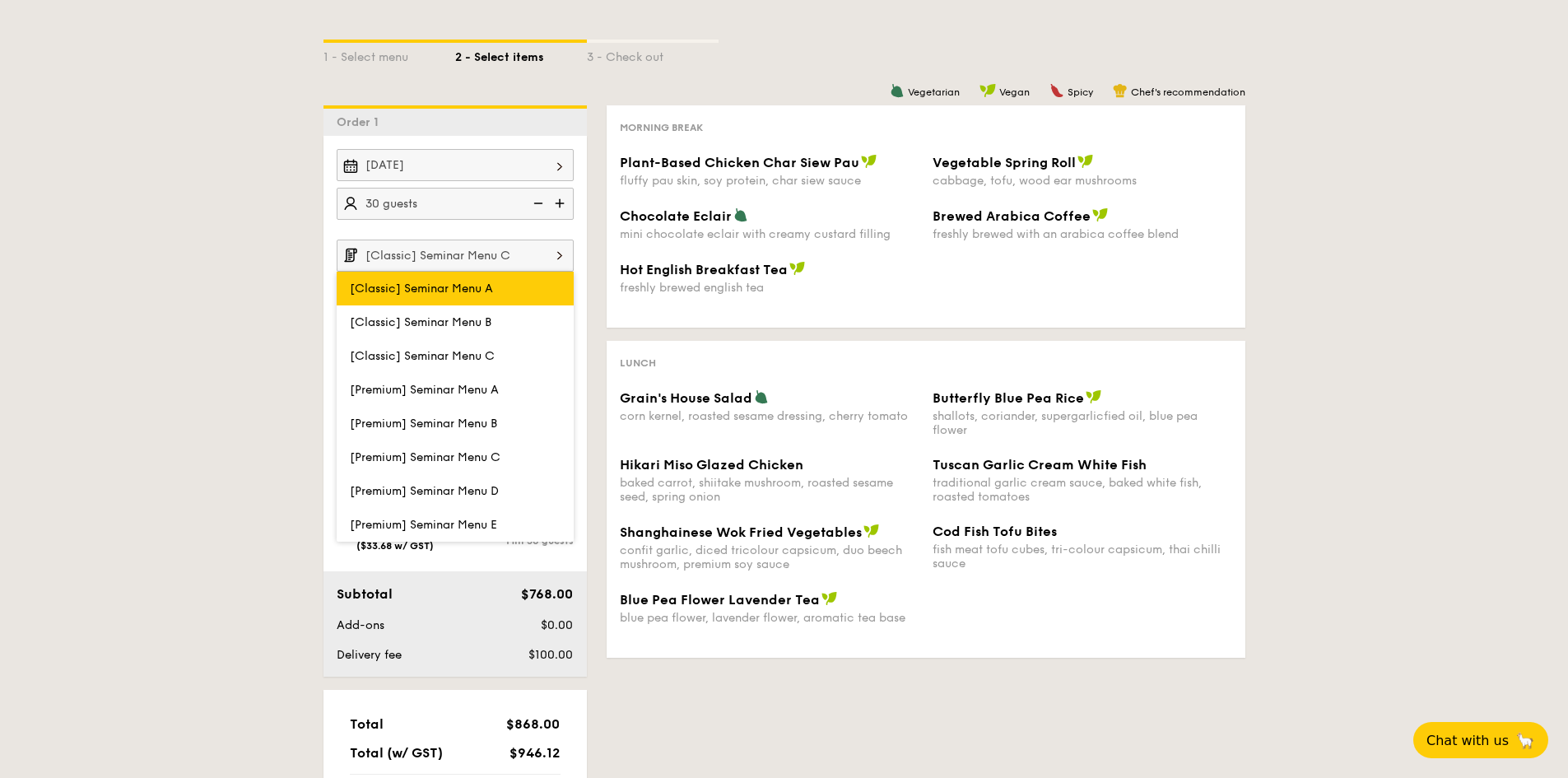
click at [492, 289] on span "[Classic] Seminar Menu A" at bounding box center [421, 288] width 143 height 14
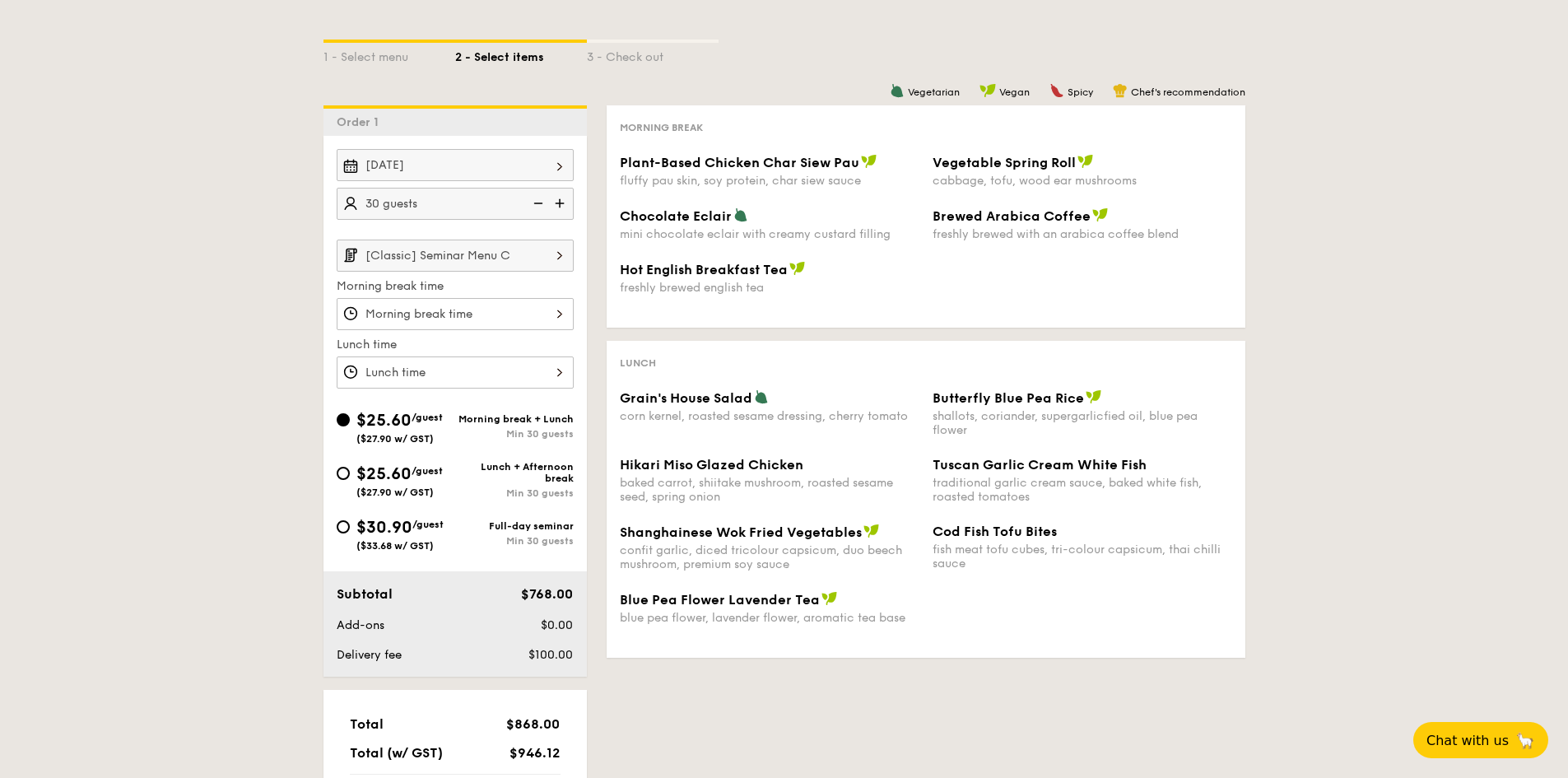
click at [537, 258] on input "[Classic] Seminar Menu C" at bounding box center [455, 255] width 237 height 32
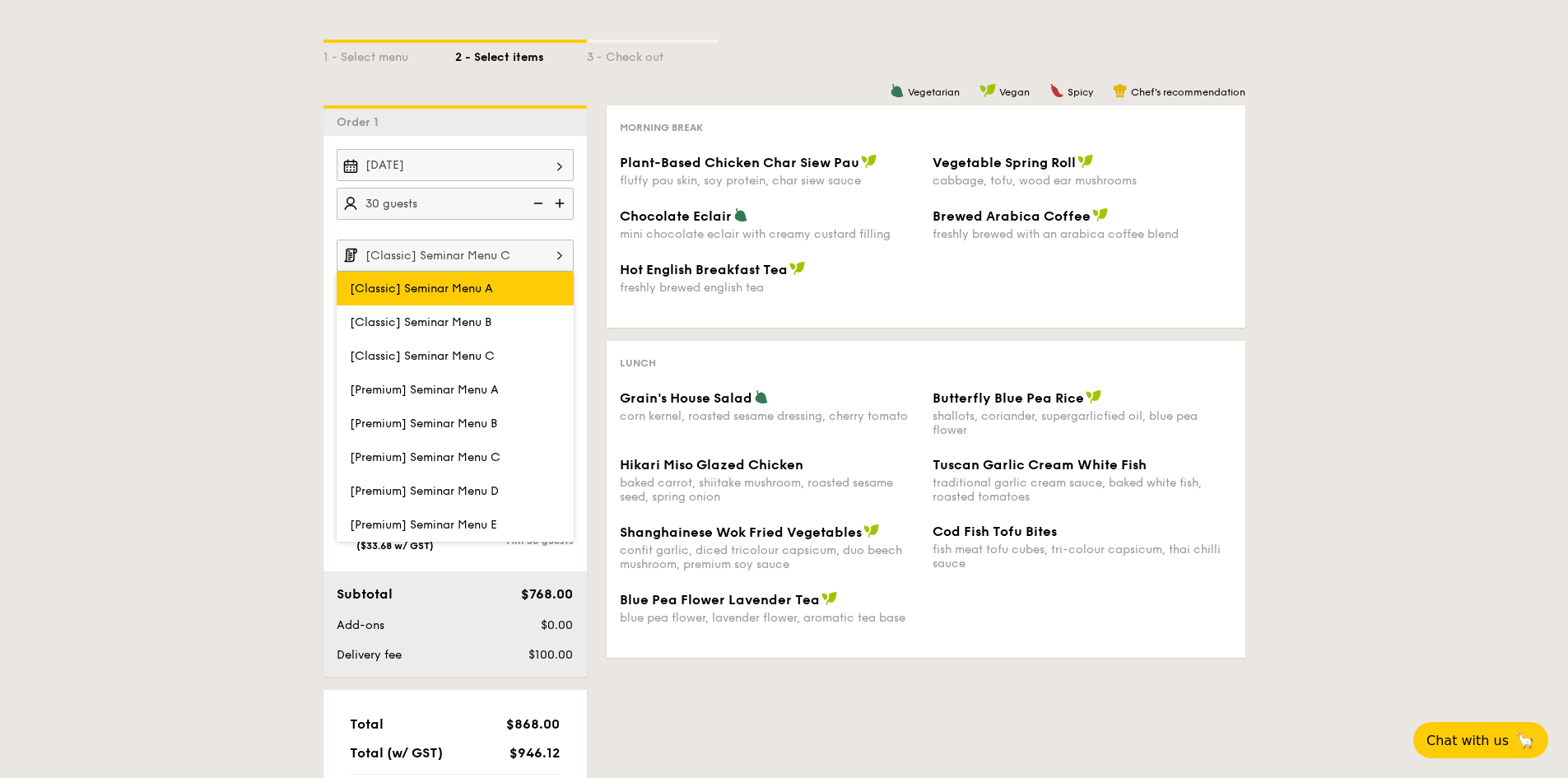
click at [564, 300] on label "[Classic] Seminar Menu A" at bounding box center [455, 288] width 237 height 34
click at [0, 0] on input "[Classic] Seminar Menu A" at bounding box center [0, 0] width 0 height 0
type input "[Classic] Seminar Menu A"
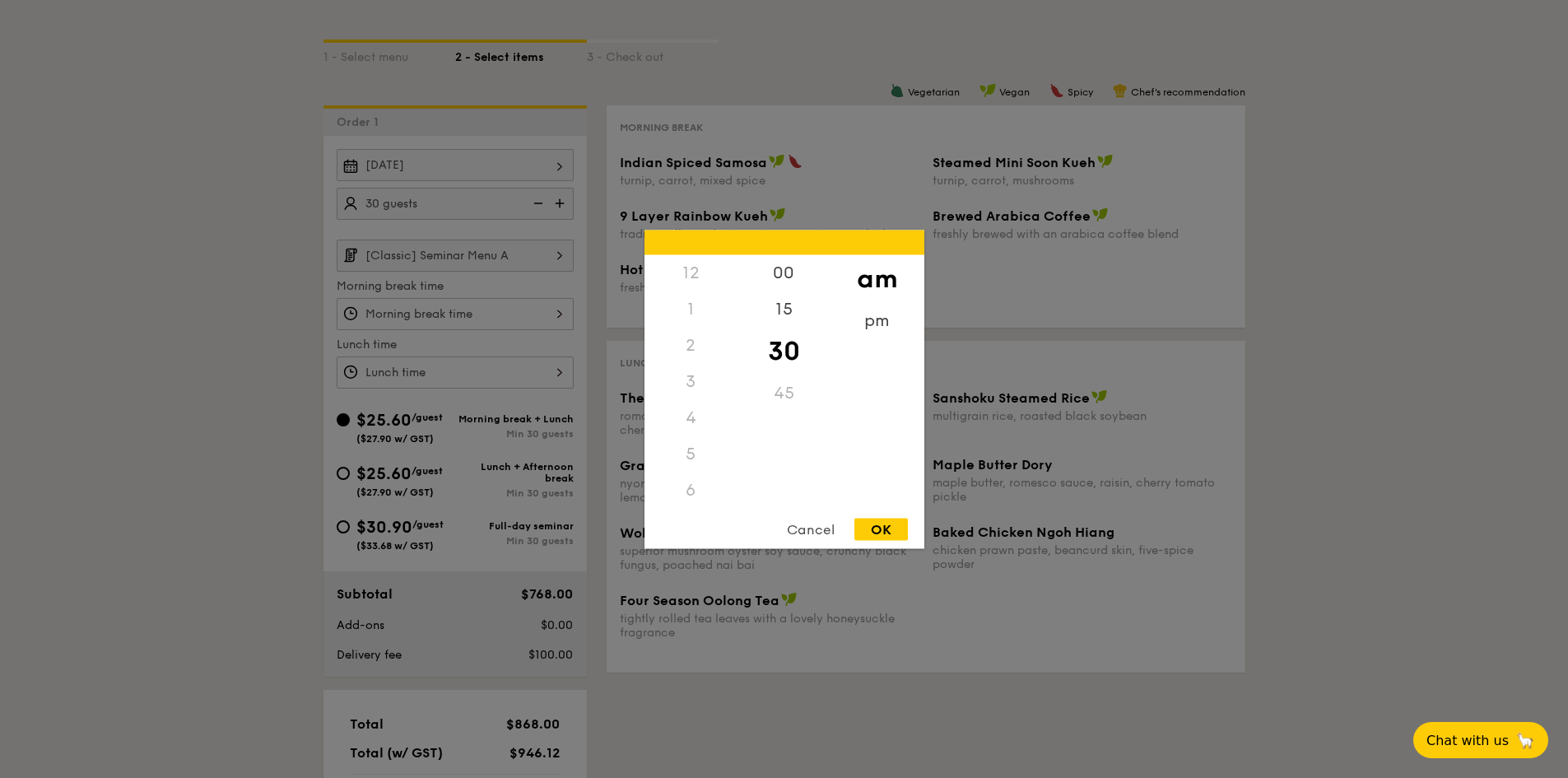
click at [565, 311] on div "12 1 2 3 4 5 6 7 8 9 10 11 00 15 30 45 am pm Cancel OK" at bounding box center [455, 314] width 237 height 32
click at [699, 428] on div "9" at bounding box center [691, 422] width 93 height 47
click at [884, 528] on div "OK" at bounding box center [880, 529] width 53 height 22
type input "9:30AM"
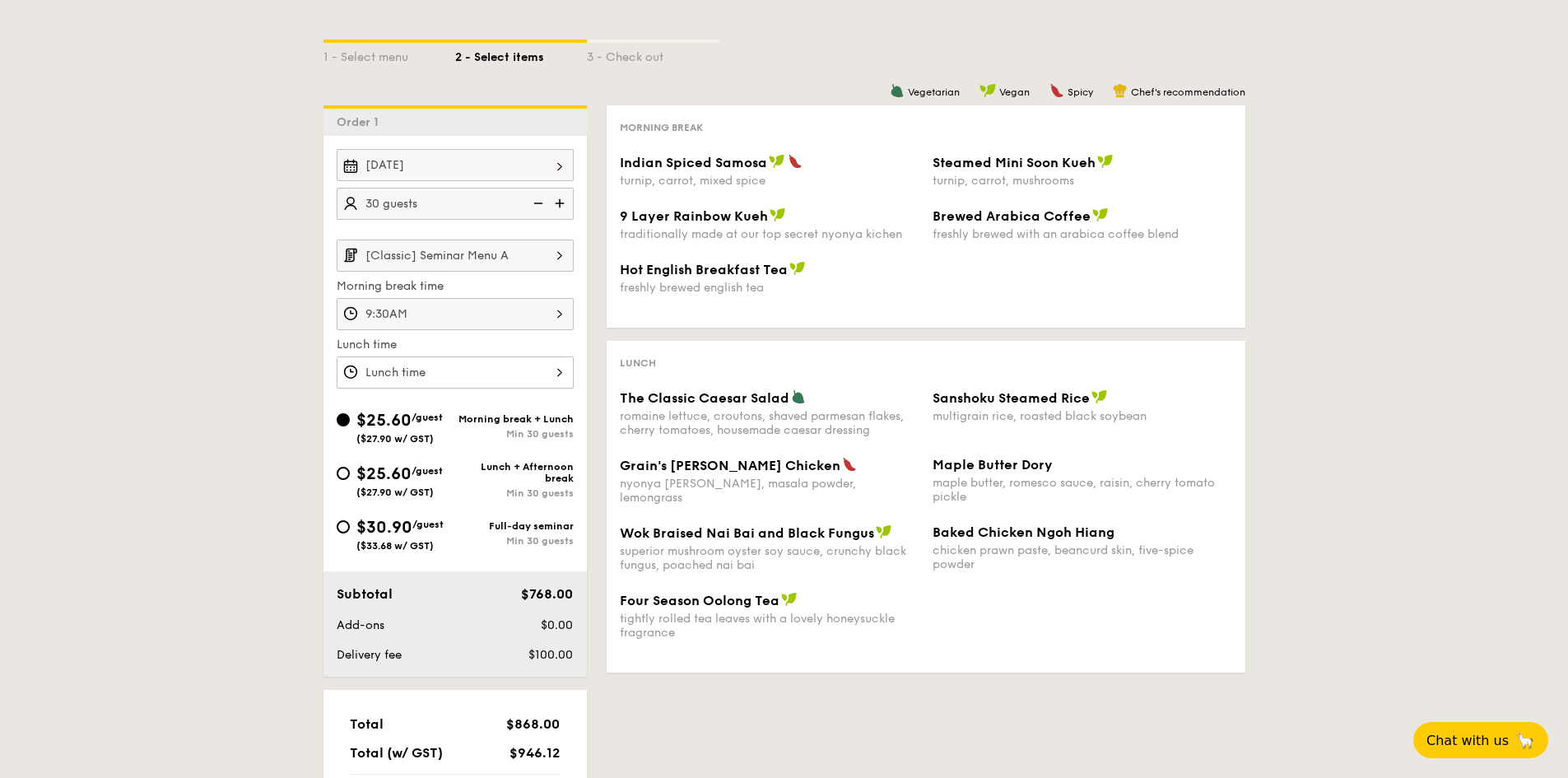
click at [564, 373] on div at bounding box center [455, 373] width 237 height 32
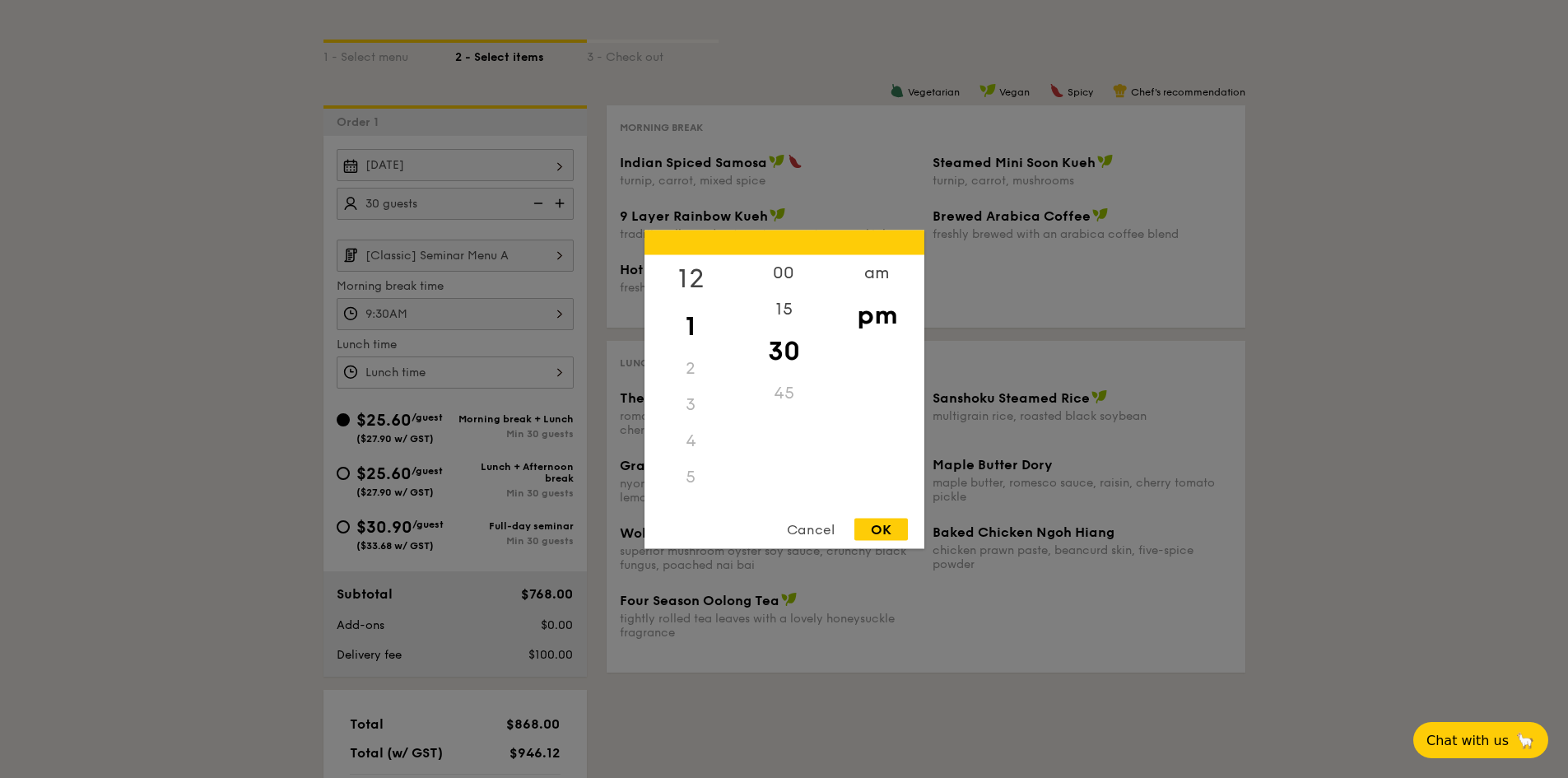
click at [690, 271] on div "12" at bounding box center [691, 278] width 93 height 47
click at [780, 281] on div "00" at bounding box center [784, 278] width 93 height 47
click at [871, 529] on div "OK" at bounding box center [880, 529] width 53 height 22
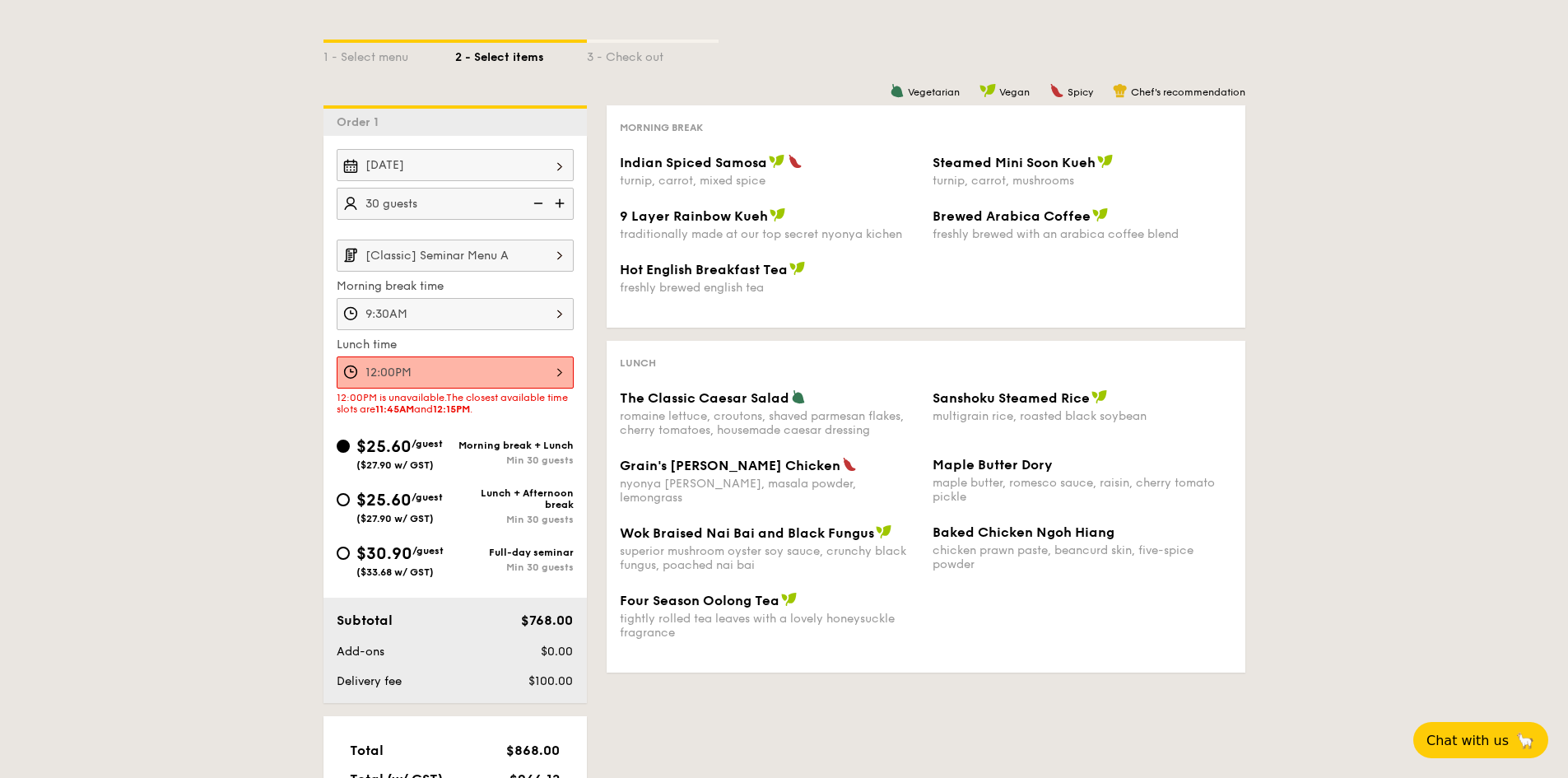
click at [542, 368] on div "12:00PM" at bounding box center [455, 373] width 237 height 32
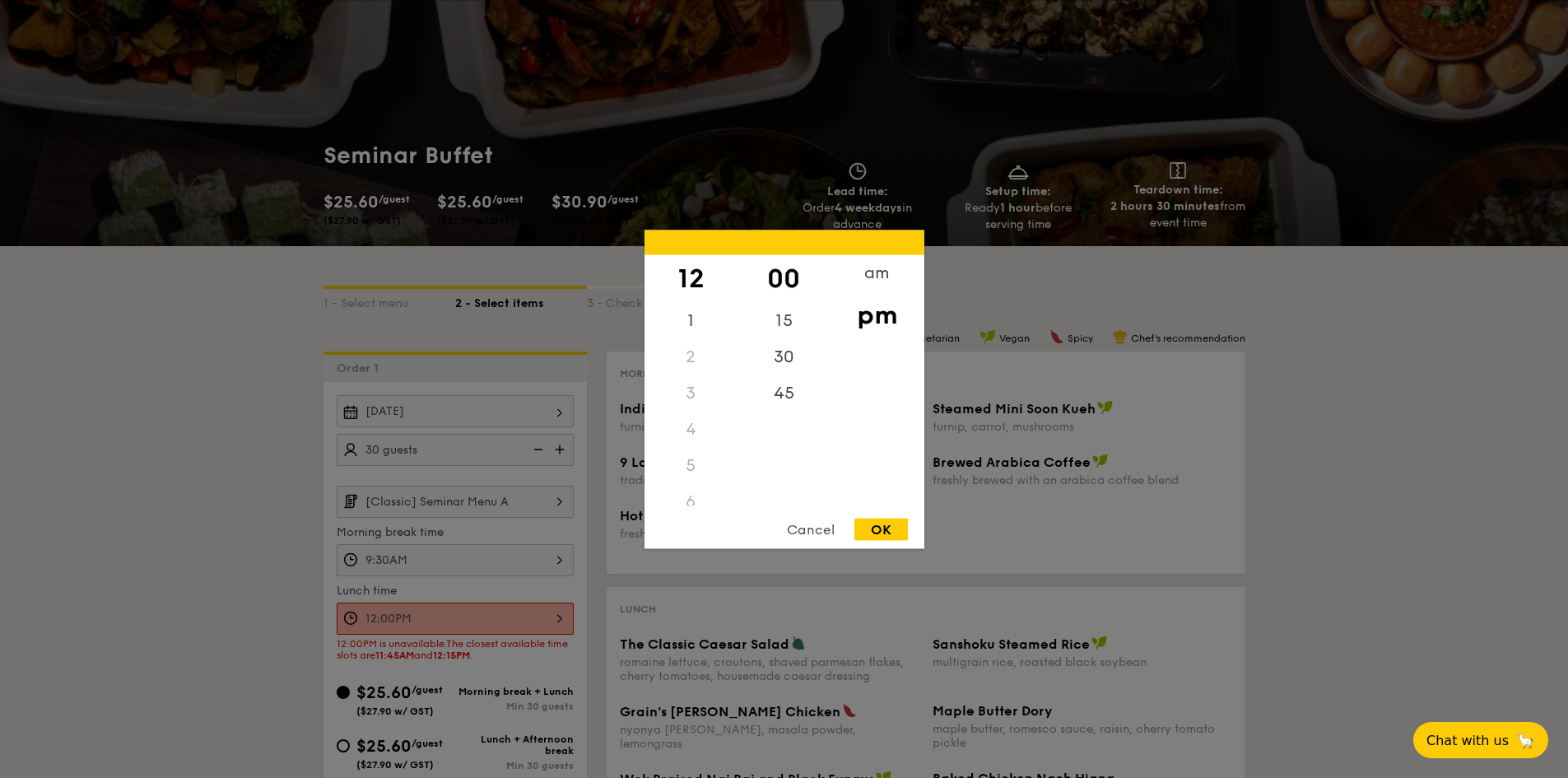
scroll to position [82, 0]
click at [858, 275] on div "am" at bounding box center [877, 278] width 93 height 47
click at [689, 492] on div "11" at bounding box center [691, 492] width 93 height 47
click at [776, 377] on div "45" at bounding box center [784, 398] width 93 height 47
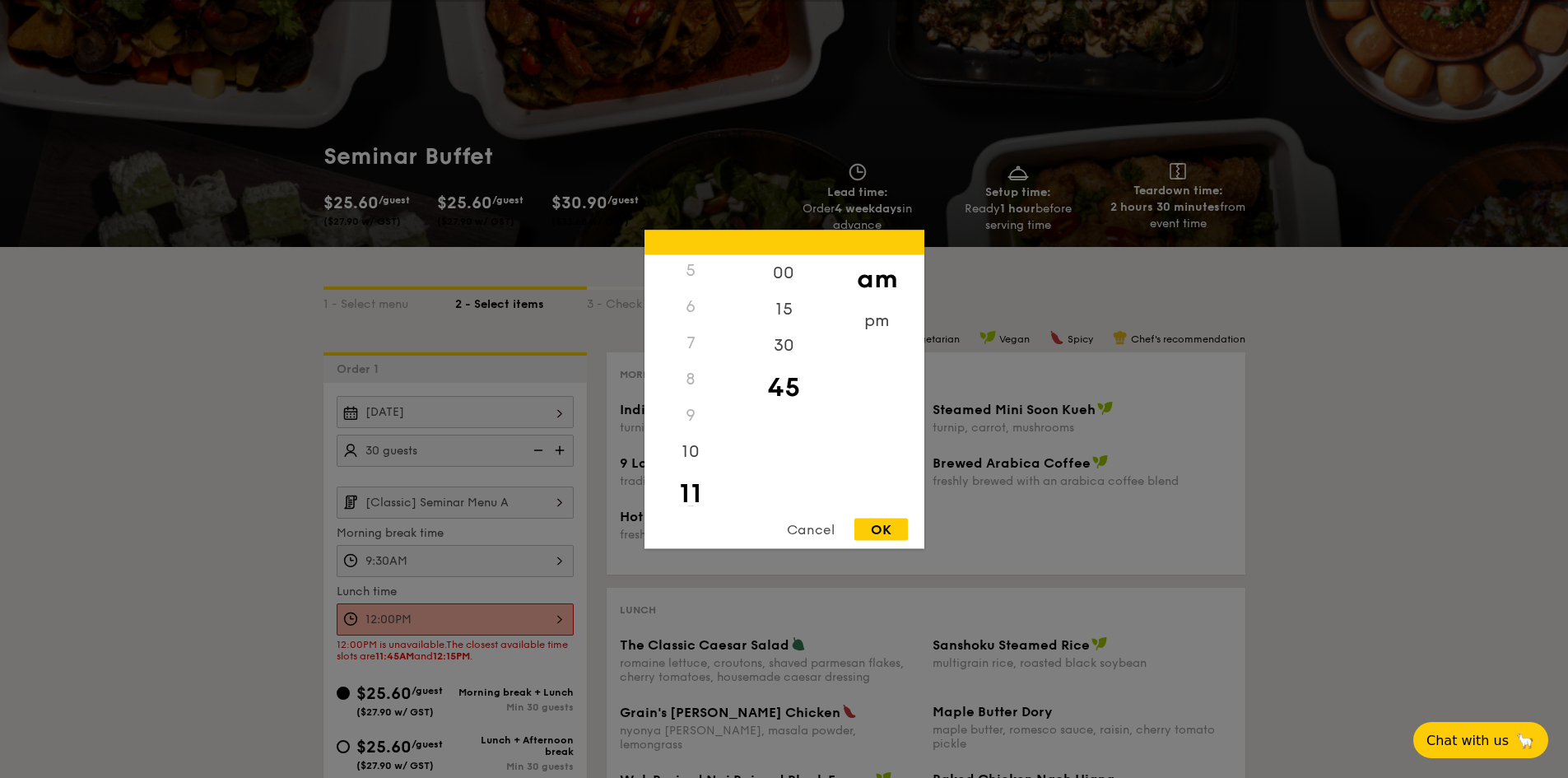
click at [879, 527] on div "OK" at bounding box center [880, 529] width 53 height 22
type input "11:45AM"
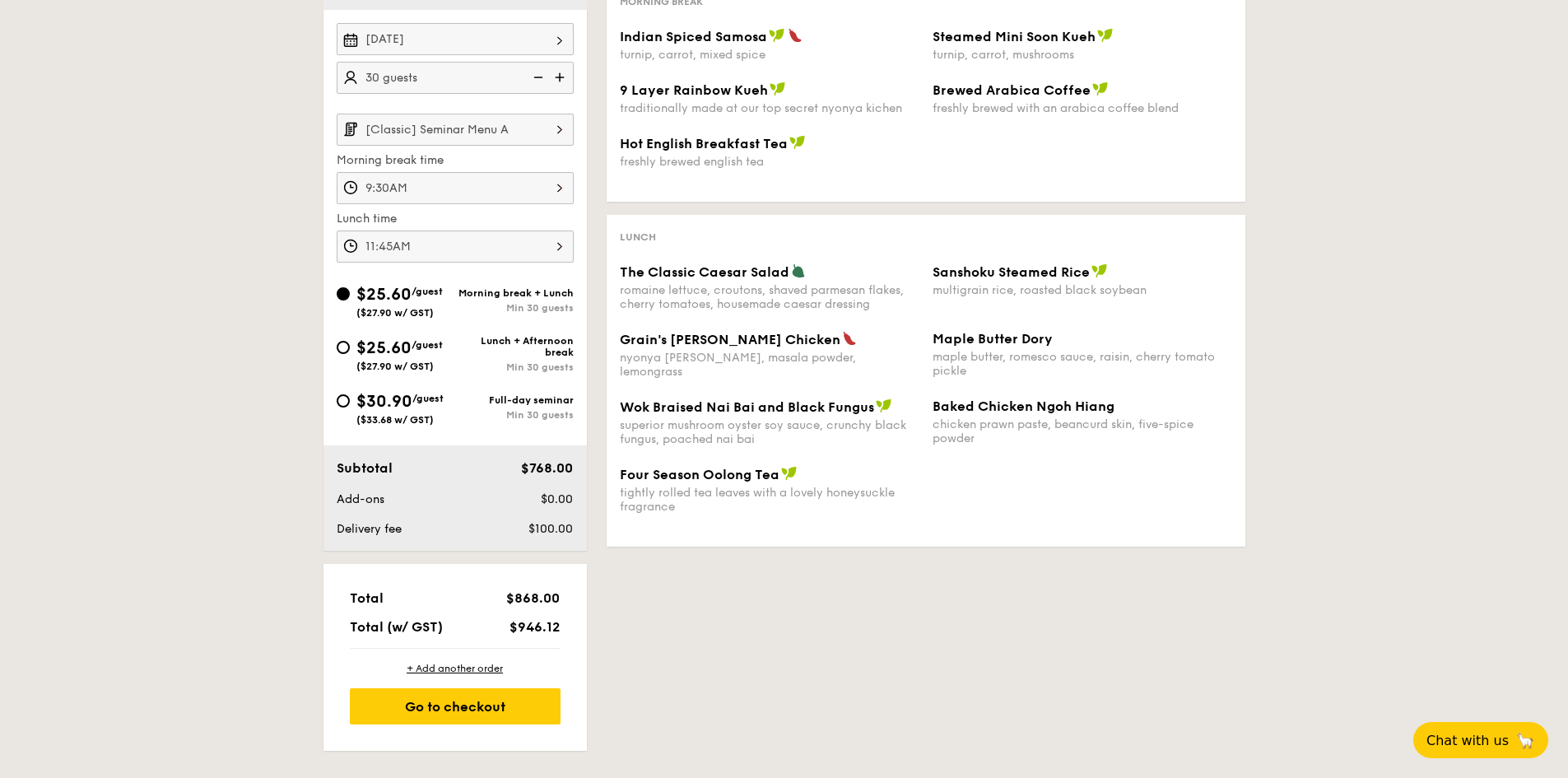
scroll to position [493, 0]
